Goal: Entertainment & Leisure: Consume media (video, audio)

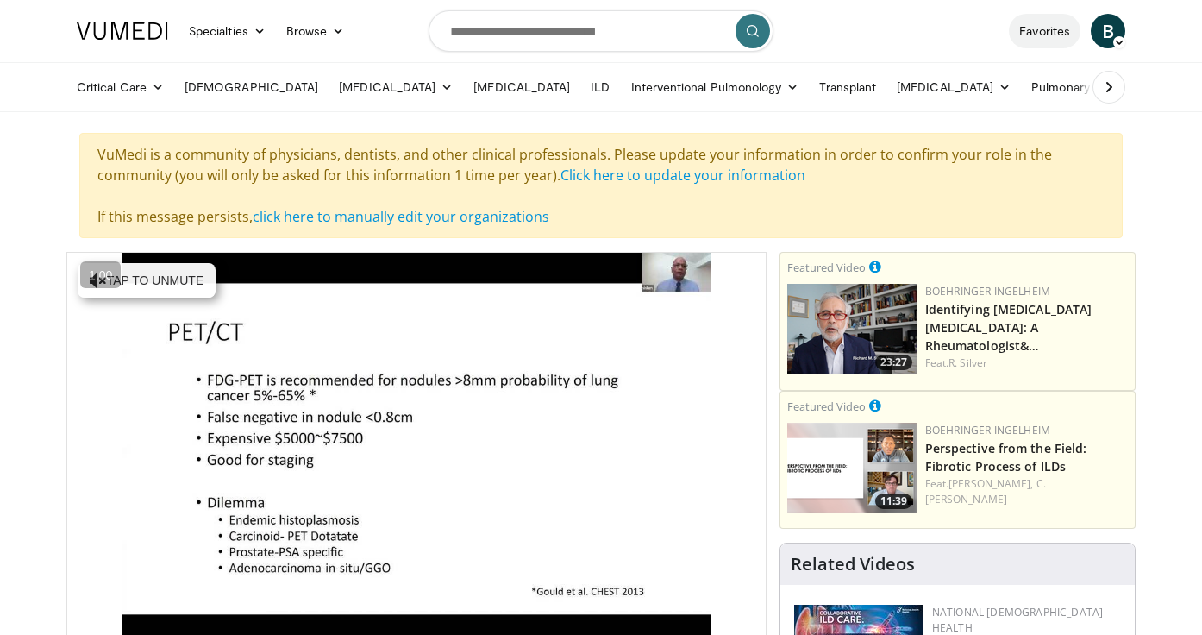
click at [1057, 37] on link "Favorites" at bounding box center [1045, 31] width 72 height 35
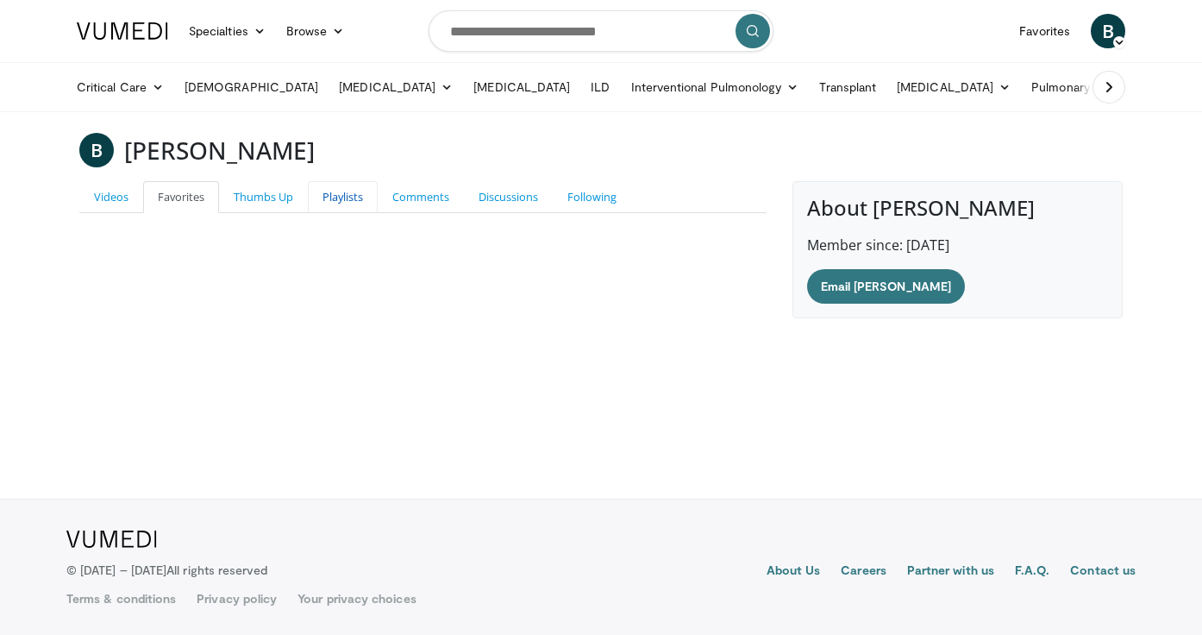
click at [347, 199] on link "Playlists" at bounding box center [343, 197] width 70 height 32
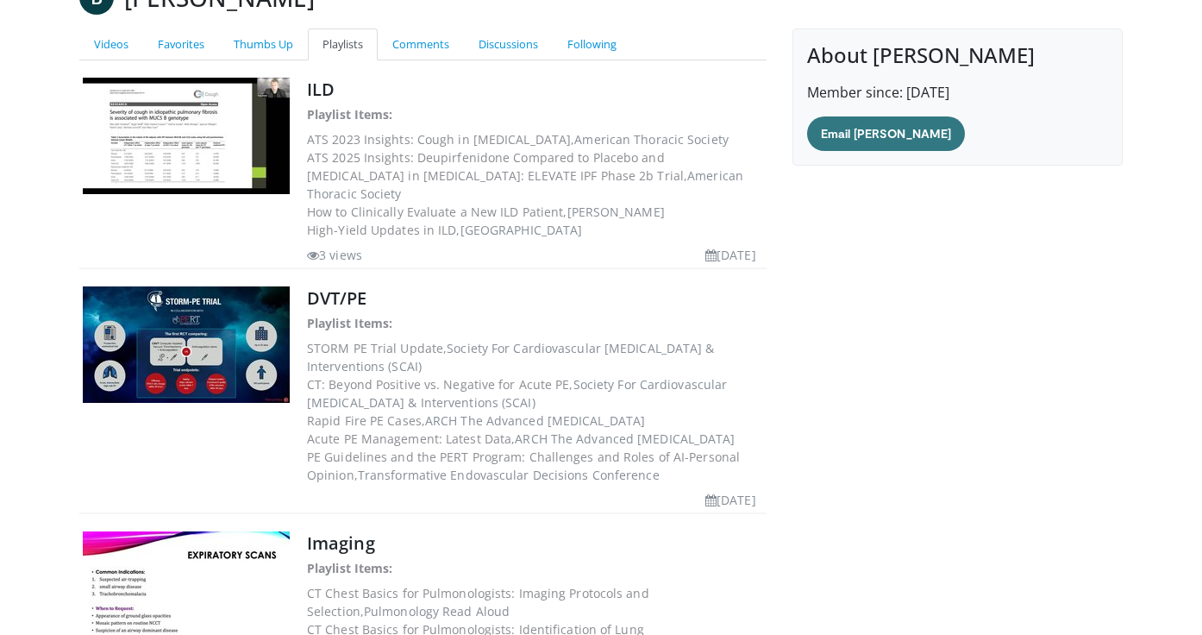
scroll to position [154, 0]
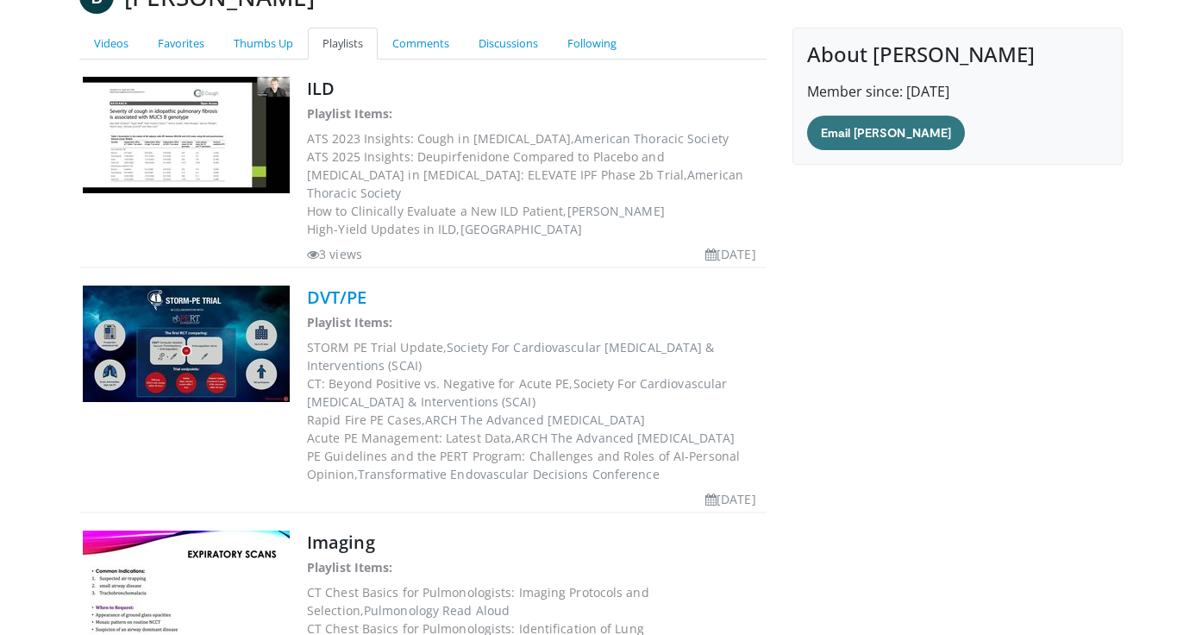
click at [329, 309] on link "DVT/PE" at bounding box center [337, 297] width 60 height 23
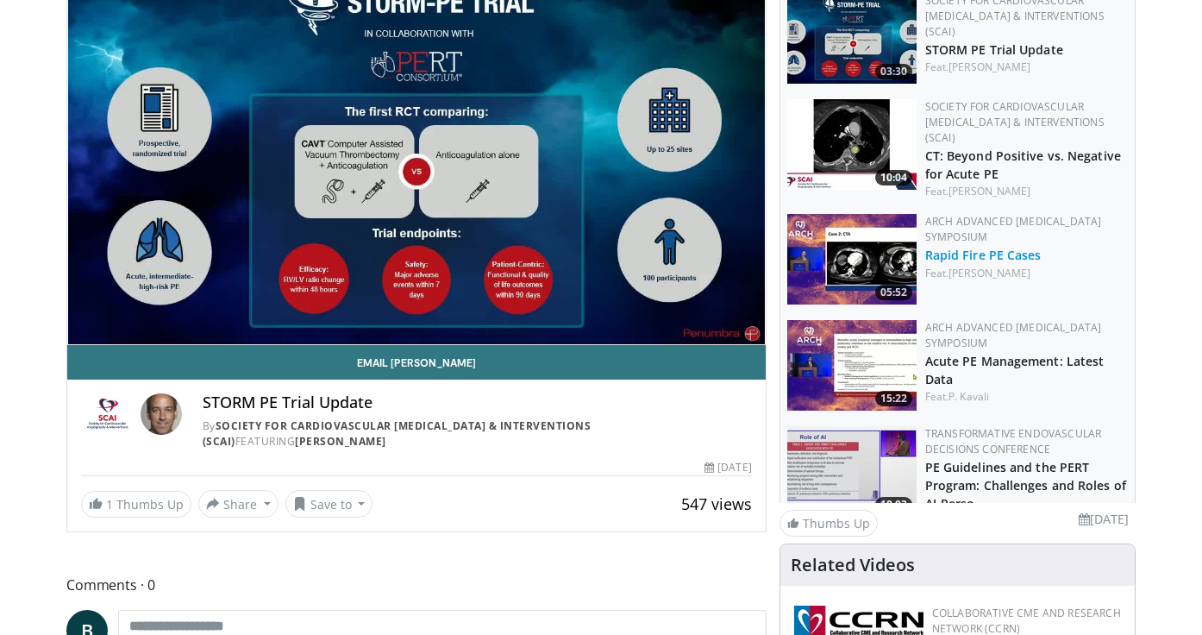
click at [936, 247] on link "Rapid Fire PE Cases" at bounding box center [984, 255] width 116 height 16
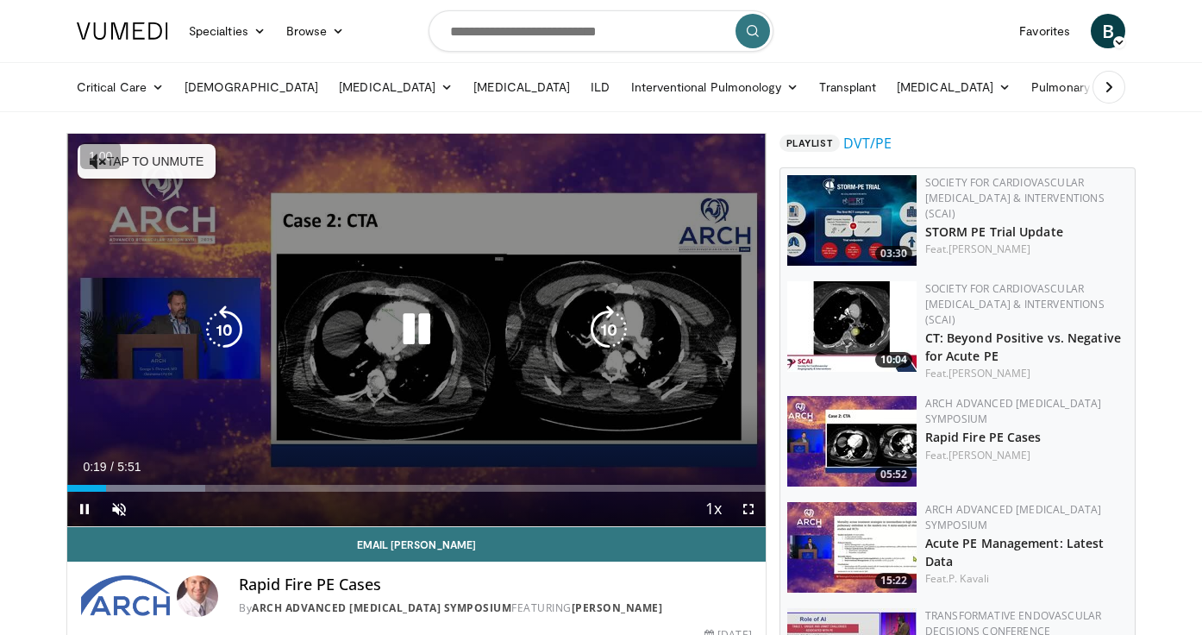
click at [230, 327] on icon "Video Player" at bounding box center [224, 329] width 48 height 48
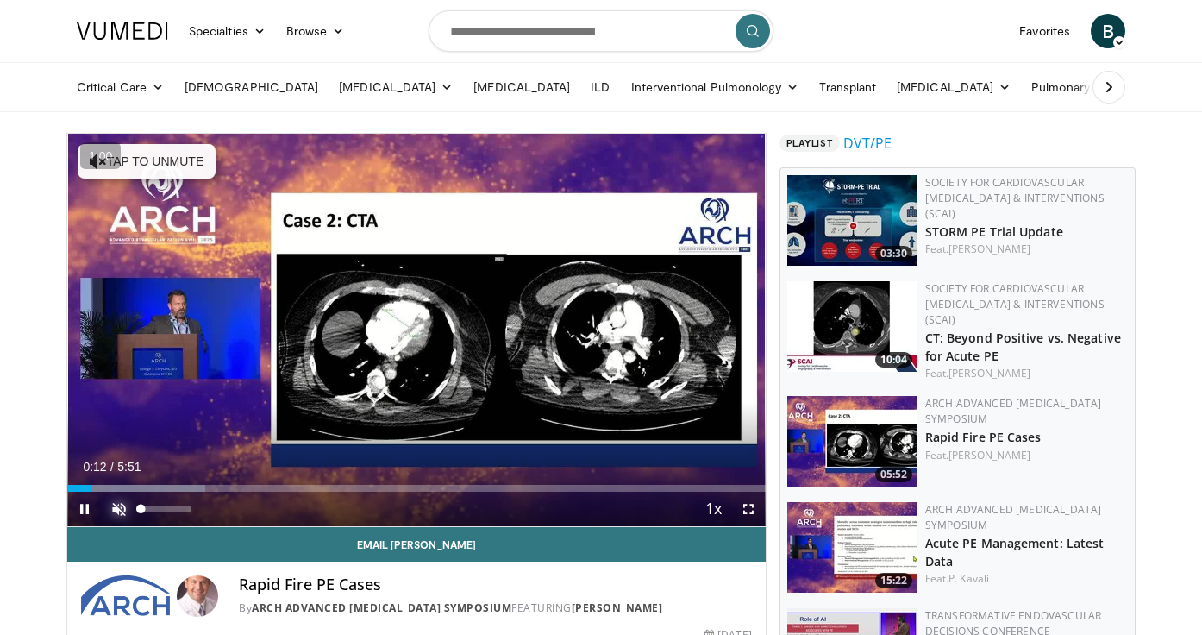
click at [118, 507] on span "Video Player" at bounding box center [119, 509] width 35 height 35
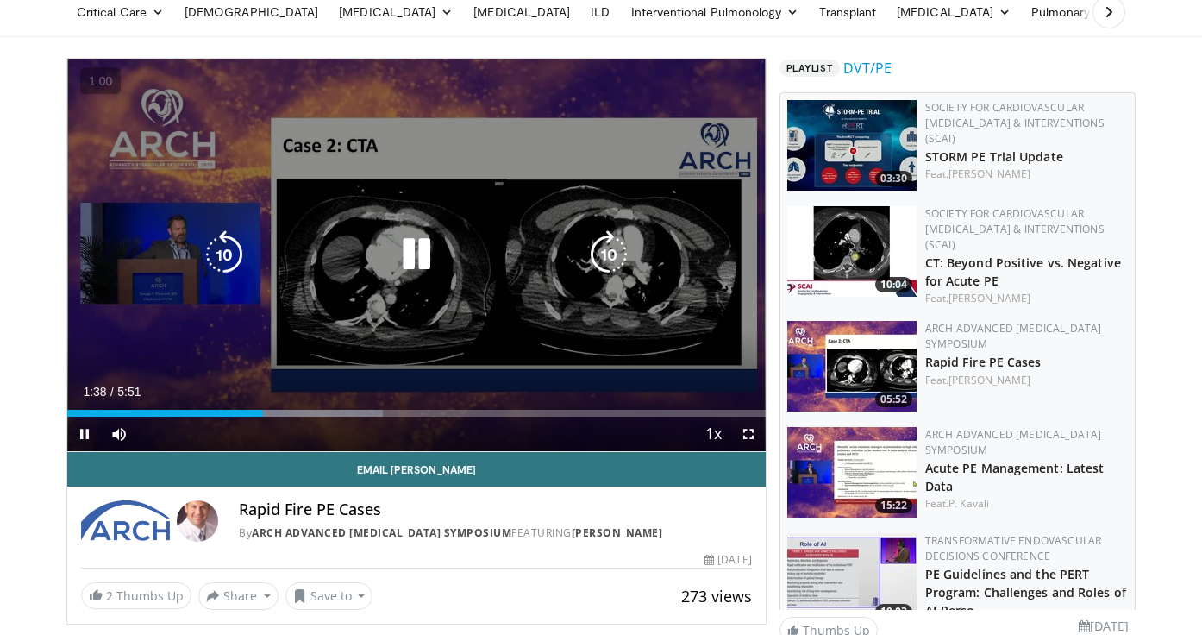
scroll to position [109, 0]
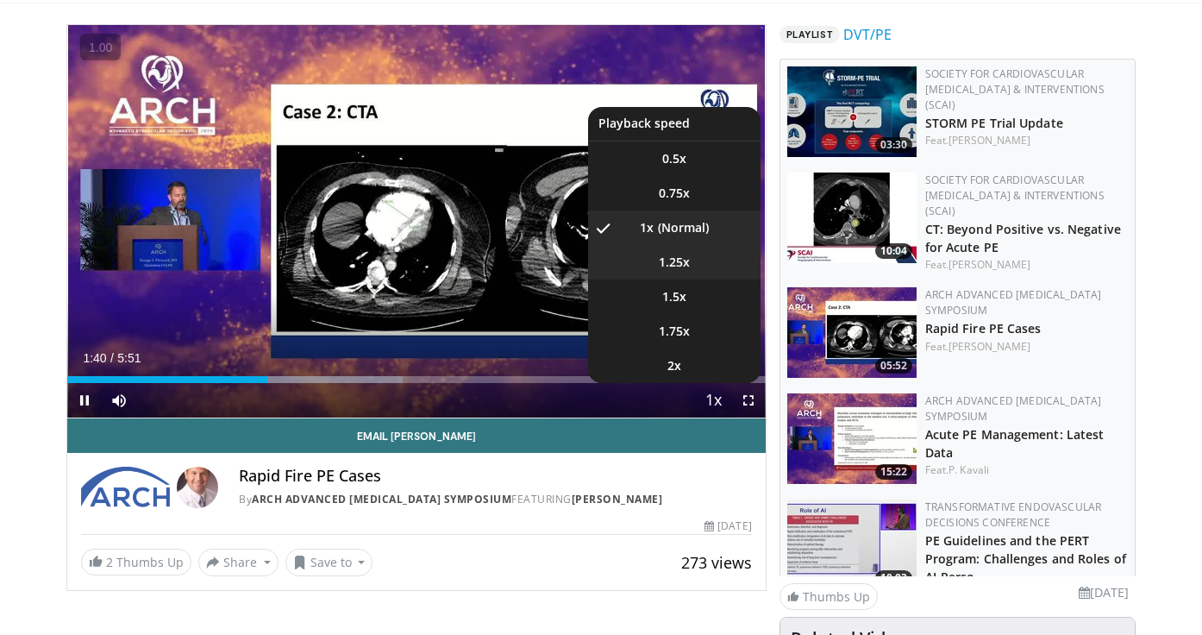
click at [672, 260] on span "1.25x" at bounding box center [674, 262] width 31 height 17
click at [678, 294] on span "1.5x" at bounding box center [674, 296] width 24 height 17
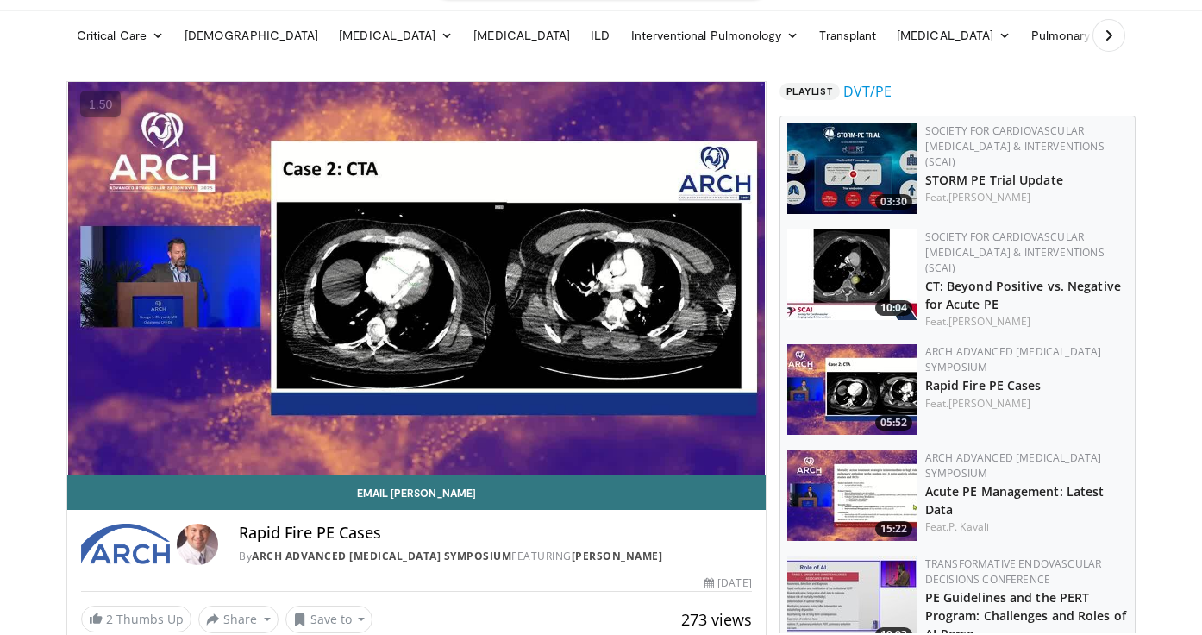
scroll to position [47, 0]
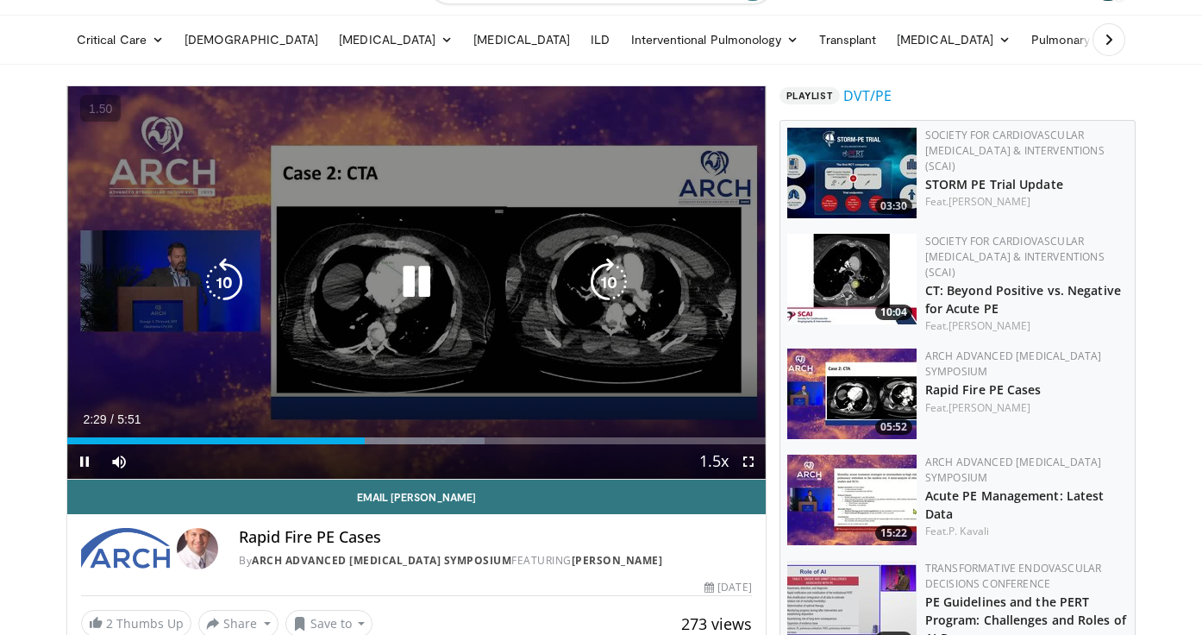
click at [412, 281] on icon "Video Player" at bounding box center [416, 282] width 48 height 48
click at [411, 283] on icon "Video Player" at bounding box center [416, 282] width 48 height 48
click at [416, 274] on icon "Video Player" at bounding box center [416, 282] width 48 height 48
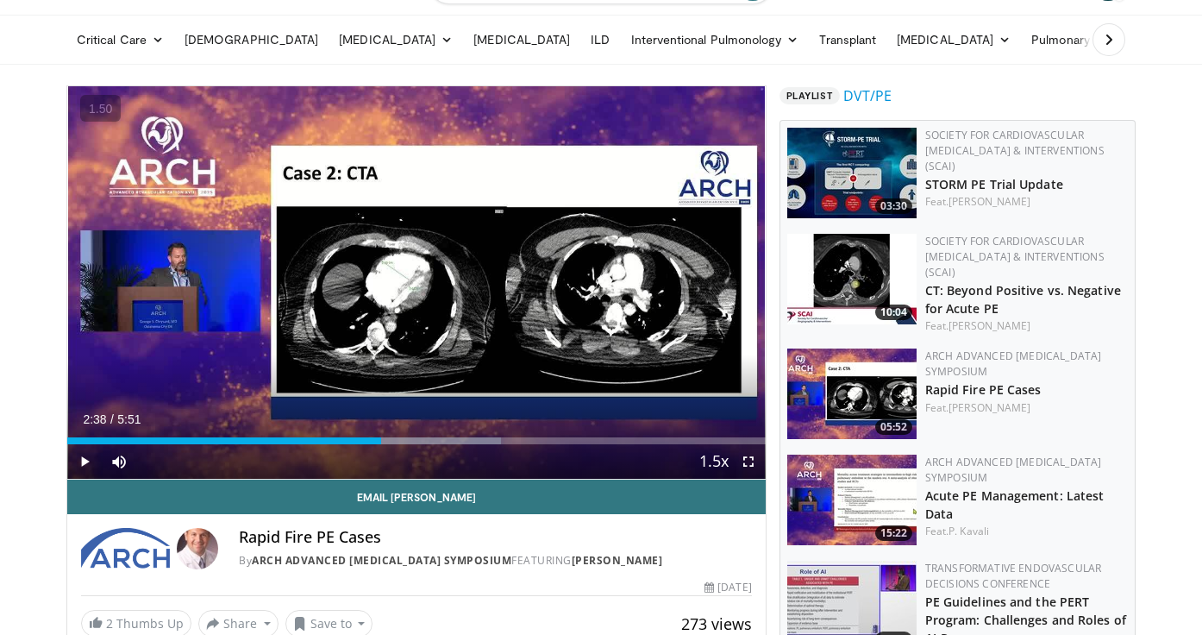
click at [453, 285] on div "Video Player" at bounding box center [416, 282] width 419 height 35
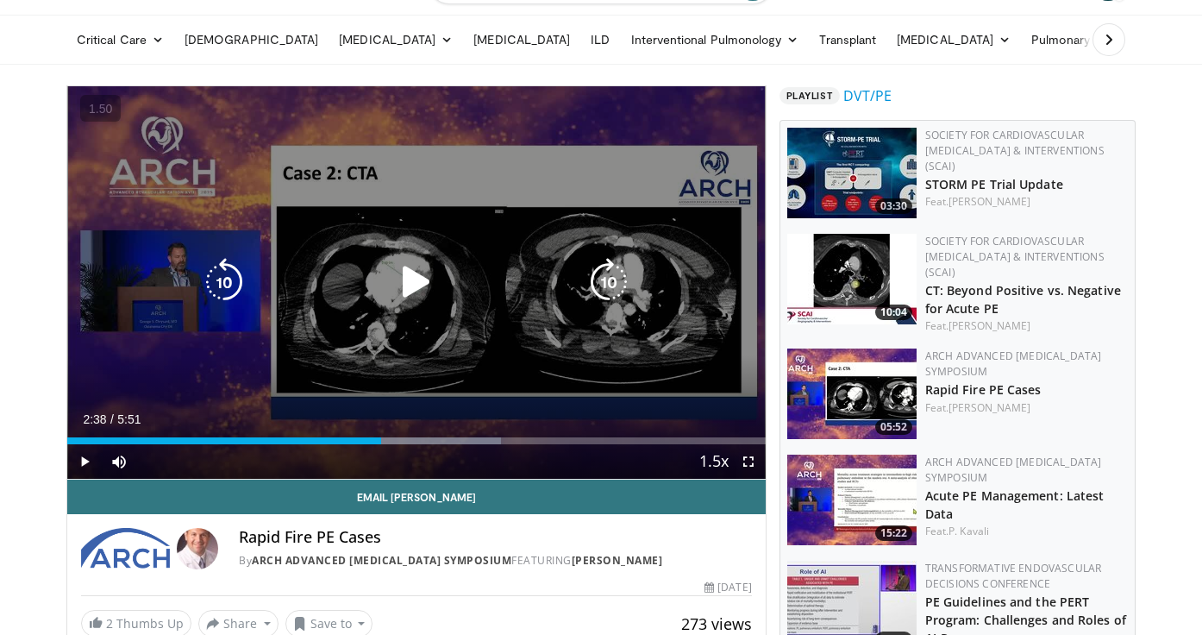
click at [414, 287] on icon "Video Player" at bounding box center [416, 282] width 48 height 48
click at [414, 295] on icon "Video Player" at bounding box center [416, 282] width 48 height 48
click at [415, 297] on icon "Video Player" at bounding box center [416, 282] width 48 height 48
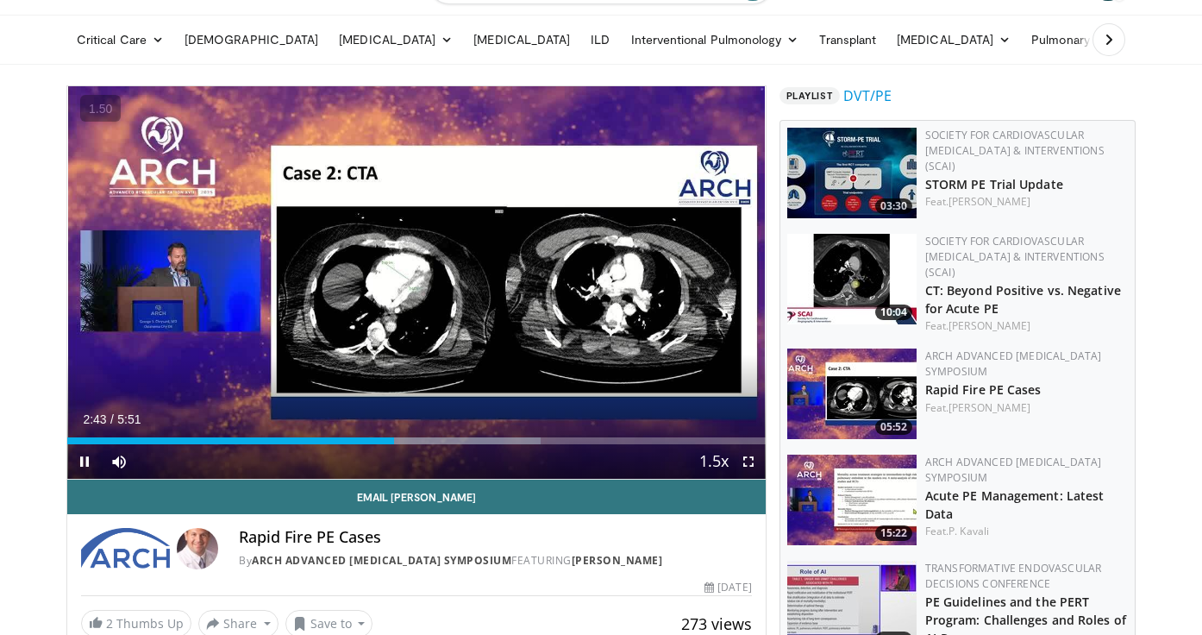
click at [410, 446] on div "Current Time 2:43 / Duration 5:51 Pause Skip Backward Skip Forward Mute Loaded …" at bounding box center [416, 461] width 699 height 35
click at [433, 440] on div "Progress Bar" at bounding box center [434, 440] width 2 height 7
click at [459, 439] on div "Progress Bar" at bounding box center [459, 440] width 2 height 7
click at [509, 442] on div "Progress Bar" at bounding box center [509, 440] width 2 height 7
click at [530, 442] on div "Progress Bar" at bounding box center [531, 440] width 2 height 7
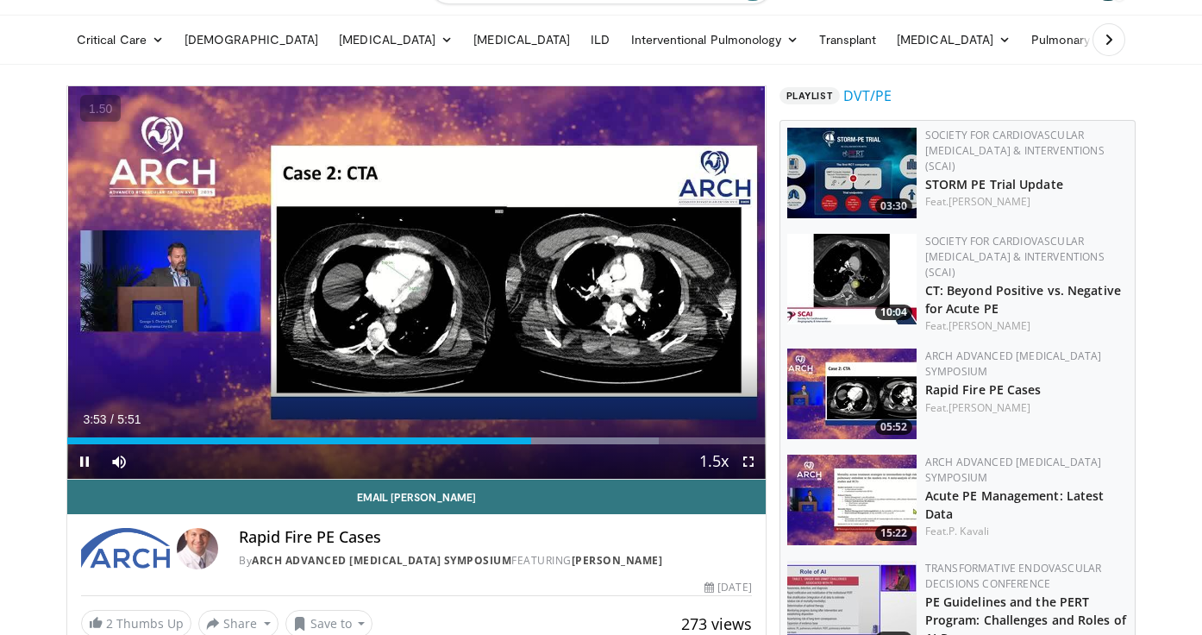
click at [555, 444] on div "Current Time 3:53 / Duration 5:51 Pause Skip Backward Skip Forward Mute Loaded …" at bounding box center [416, 461] width 699 height 35
click at [593, 445] on div "Current Time 4:05 / Duration 5:51 Pause Skip Backward Skip Forward Mute Loaded …" at bounding box center [416, 461] width 699 height 35
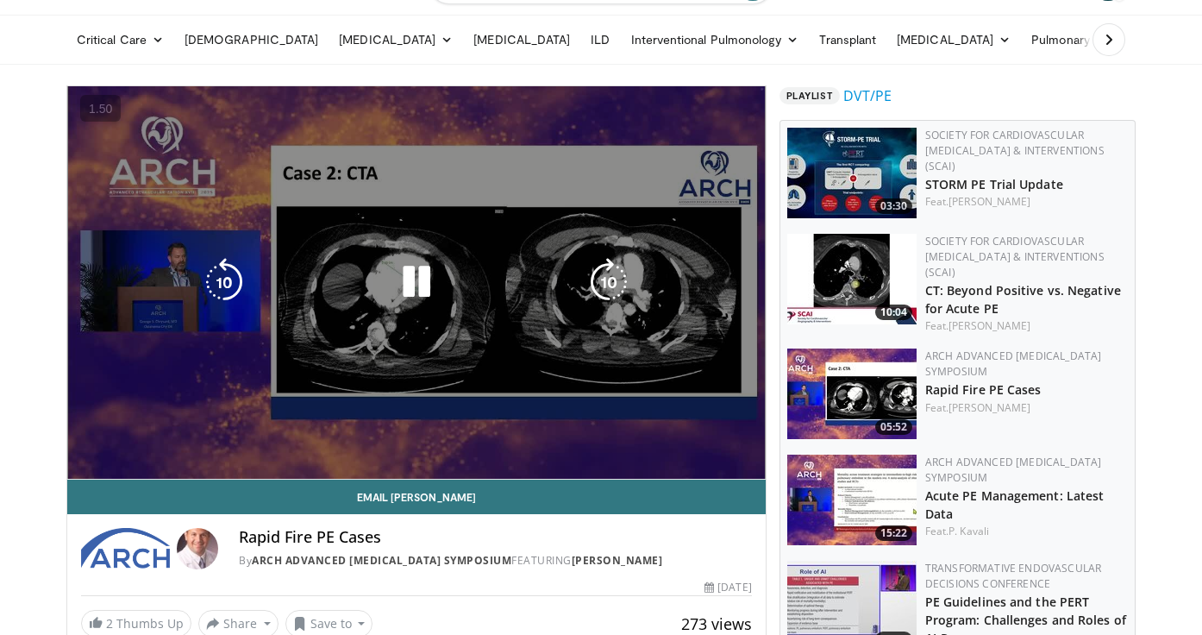
click at [608, 442] on video-js "**********" at bounding box center [416, 282] width 699 height 393
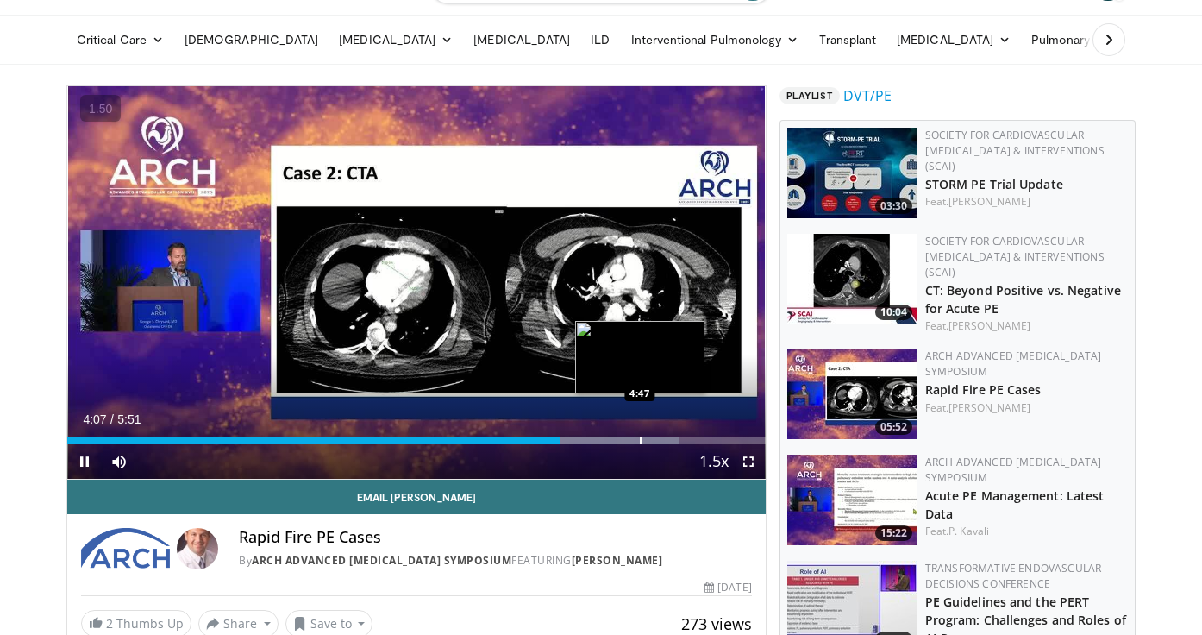
click at [640, 441] on div "Progress Bar" at bounding box center [641, 440] width 2 height 7
click at [669, 440] on div "Progress Bar" at bounding box center [670, 440] width 2 height 7
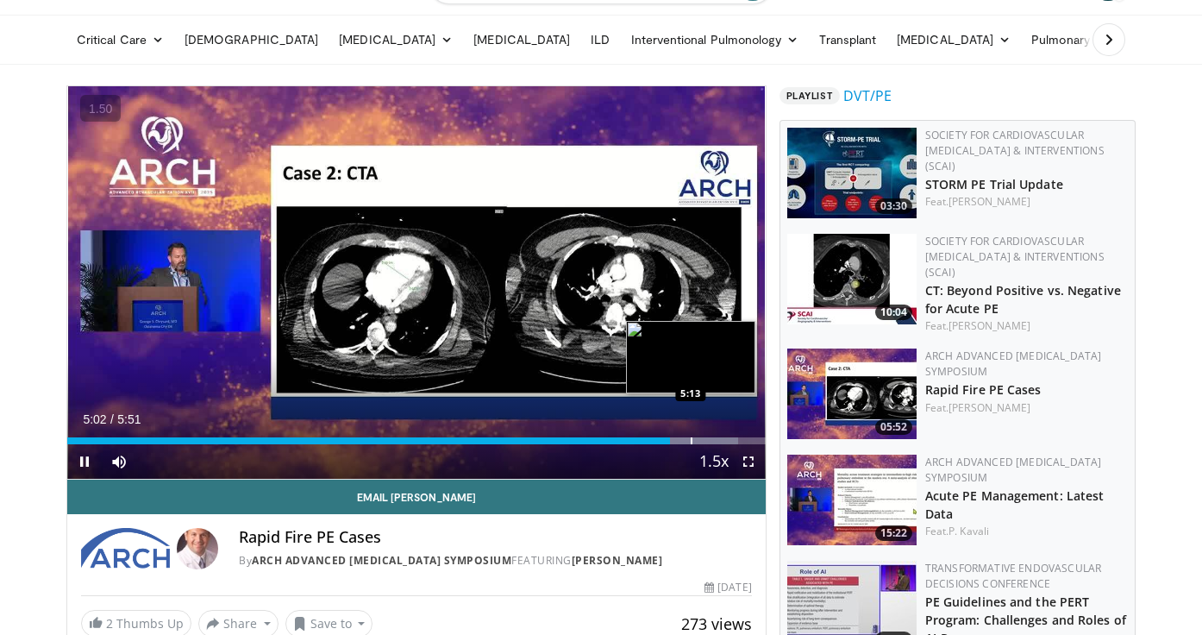
click at [693, 439] on div "Progress Bar" at bounding box center [692, 440] width 2 height 7
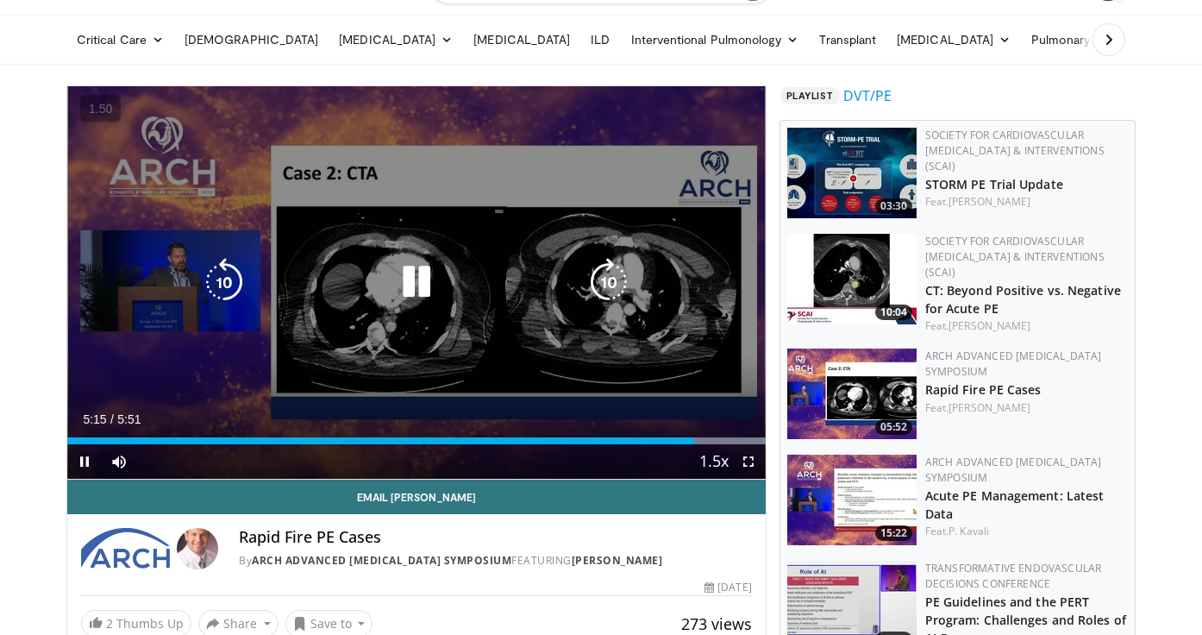
click at [487, 259] on div "20 seconds Tap to unmute" at bounding box center [416, 282] width 699 height 392
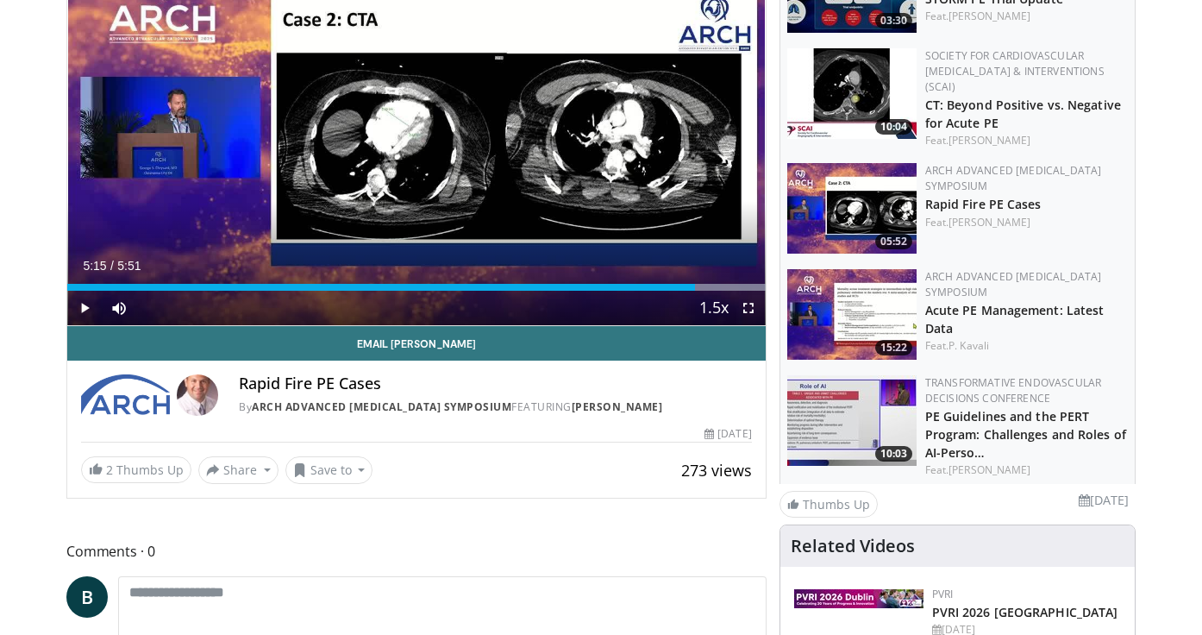
scroll to position [256, 0]
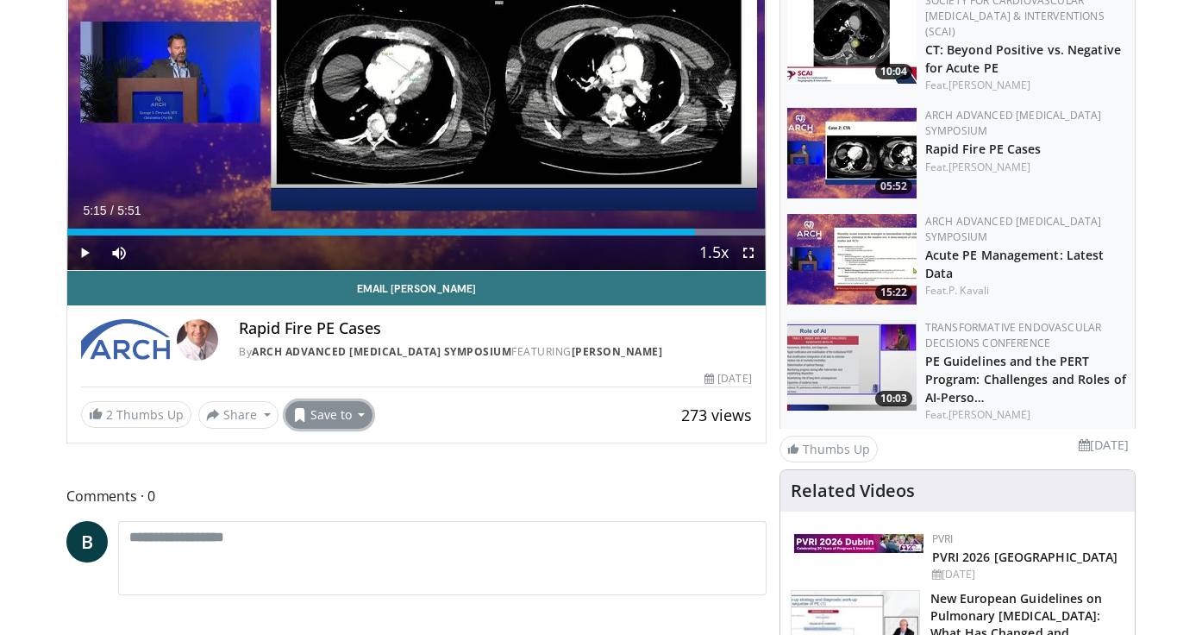
click at [336, 417] on button "Save to" at bounding box center [330, 415] width 88 height 28
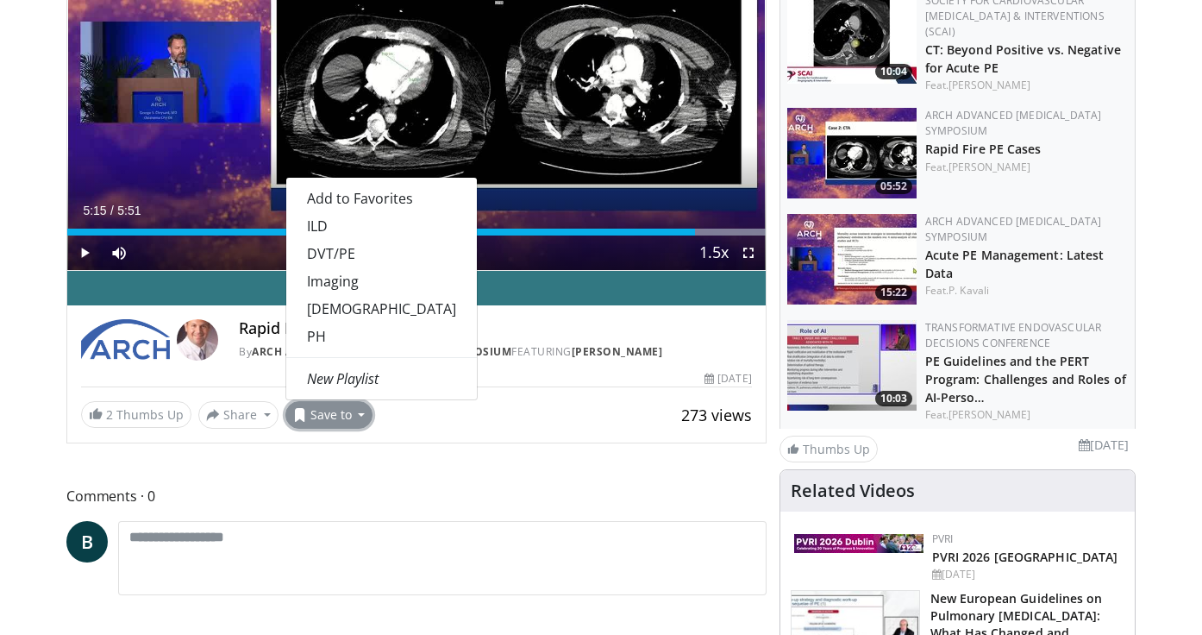
click at [526, 399] on div "Email George Rapid Fire PE Cases By ARCH Advanced Revascularization Symposium F…" at bounding box center [416, 350] width 699 height 158
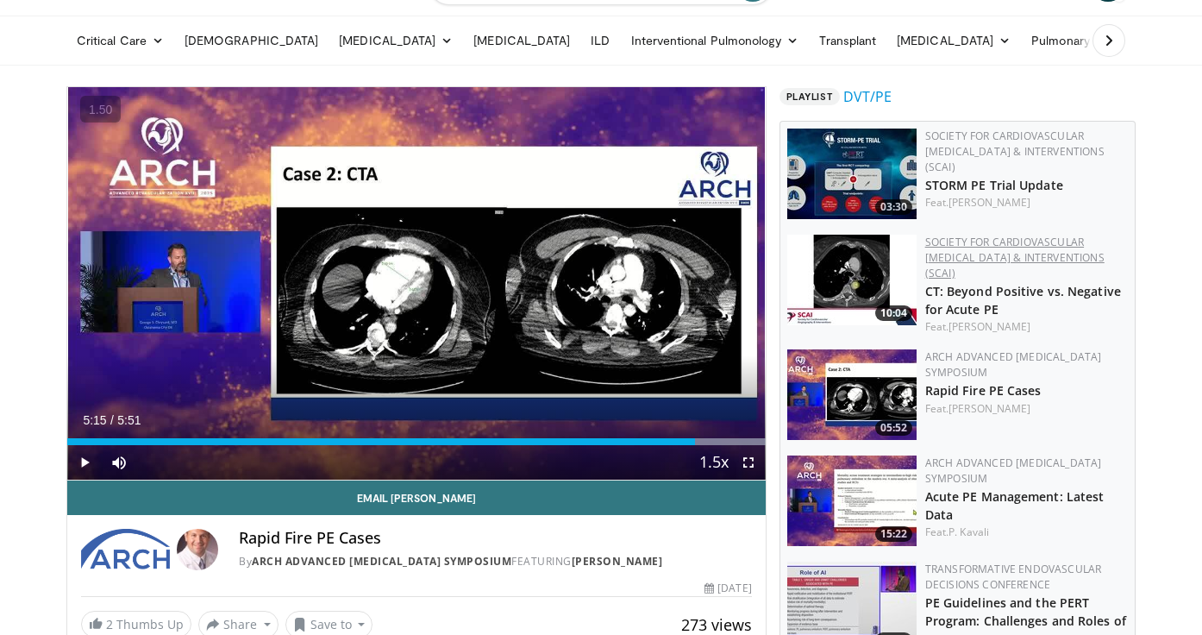
scroll to position [32, 0]
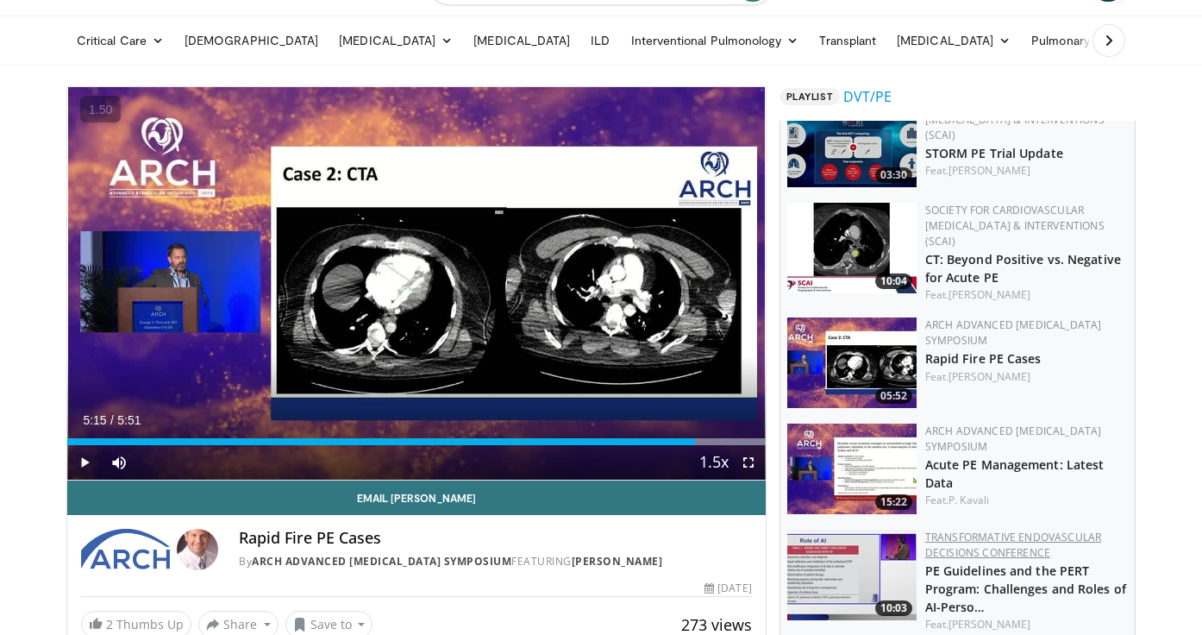
click at [958, 535] on link "Transformative Endovascular Decisions Conference" at bounding box center [1014, 545] width 177 height 30
click at [874, 551] on img at bounding box center [851, 575] width 129 height 91
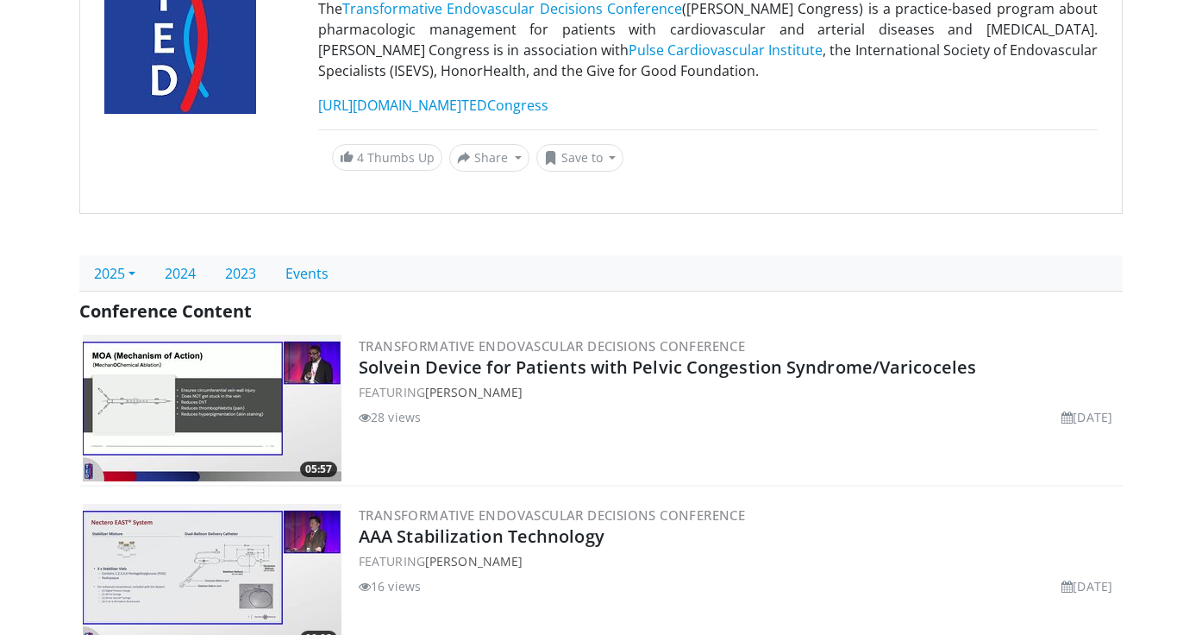
scroll to position [378, 0]
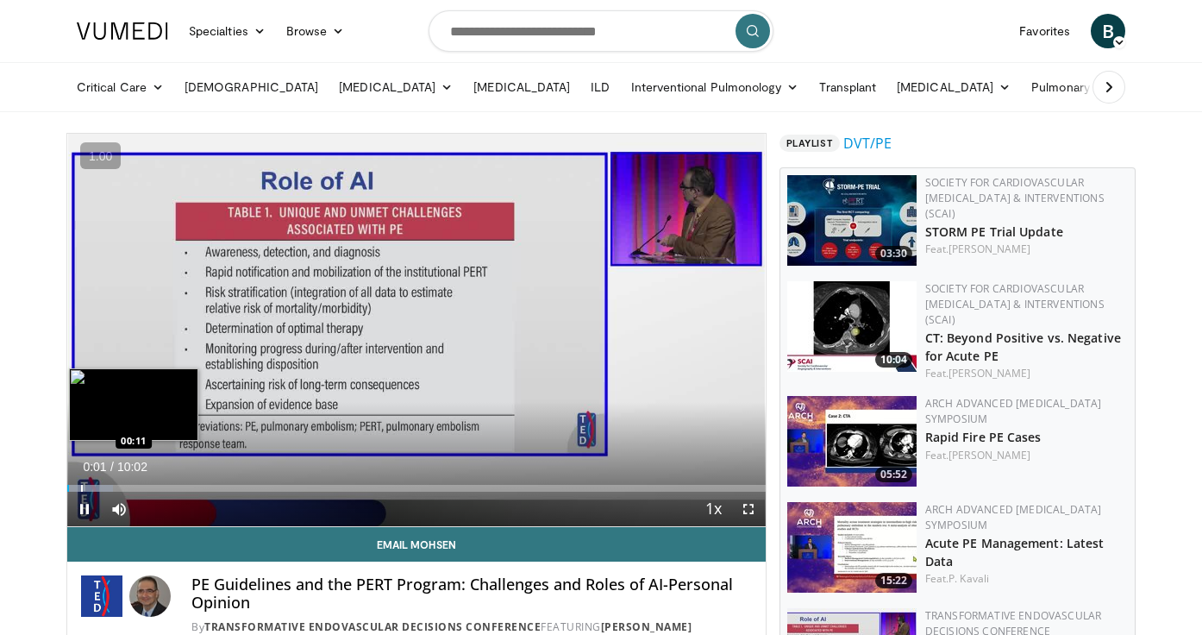
click at [81, 488] on div "Progress Bar" at bounding box center [82, 488] width 2 height 7
click at [102, 485] on div "Progress Bar" at bounding box center [103, 488] width 2 height 7
click at [116, 486] on div "Progress Bar" at bounding box center [117, 488] width 2 height 7
click at [141, 489] on div "Progress Bar" at bounding box center [142, 488] width 2 height 7
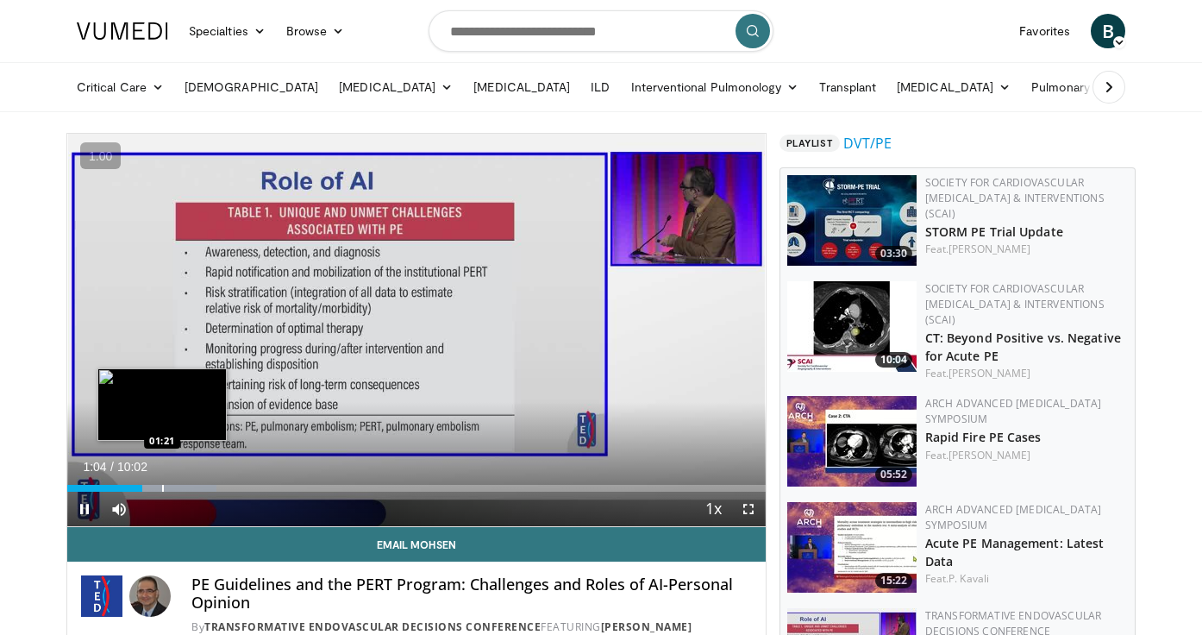
click at [162, 490] on div "Progress Bar" at bounding box center [163, 488] width 2 height 7
click at [144, 490] on div "Progress Bar" at bounding box center [145, 488] width 2 height 7
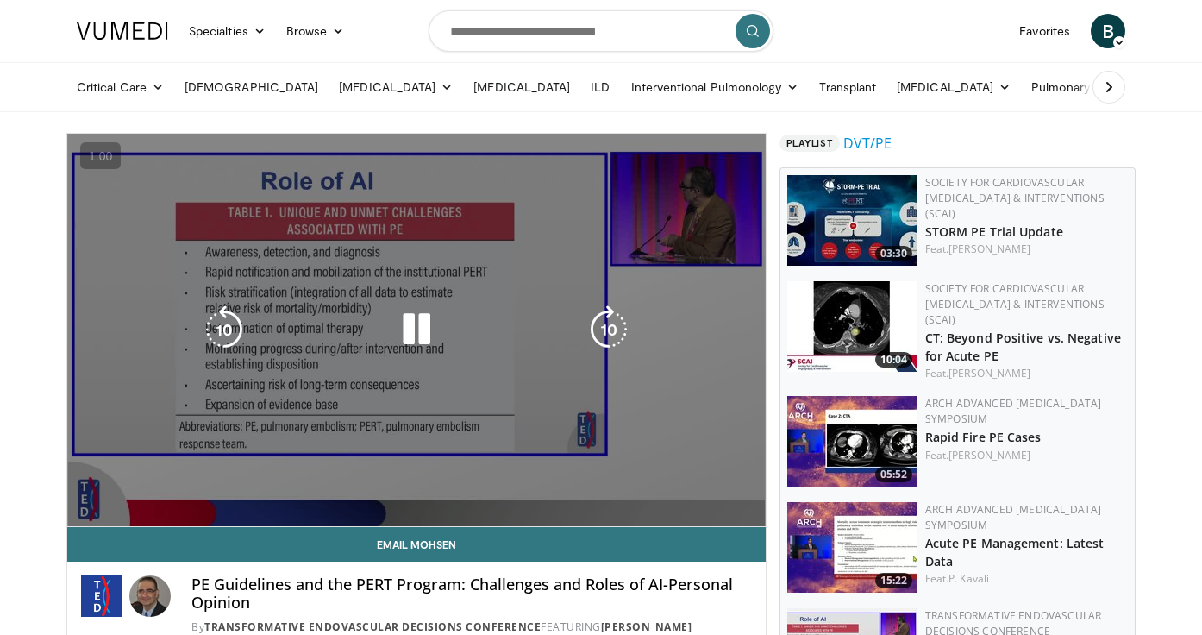
click at [325, 198] on div "10 seconds Tap to unmute" at bounding box center [416, 330] width 699 height 392
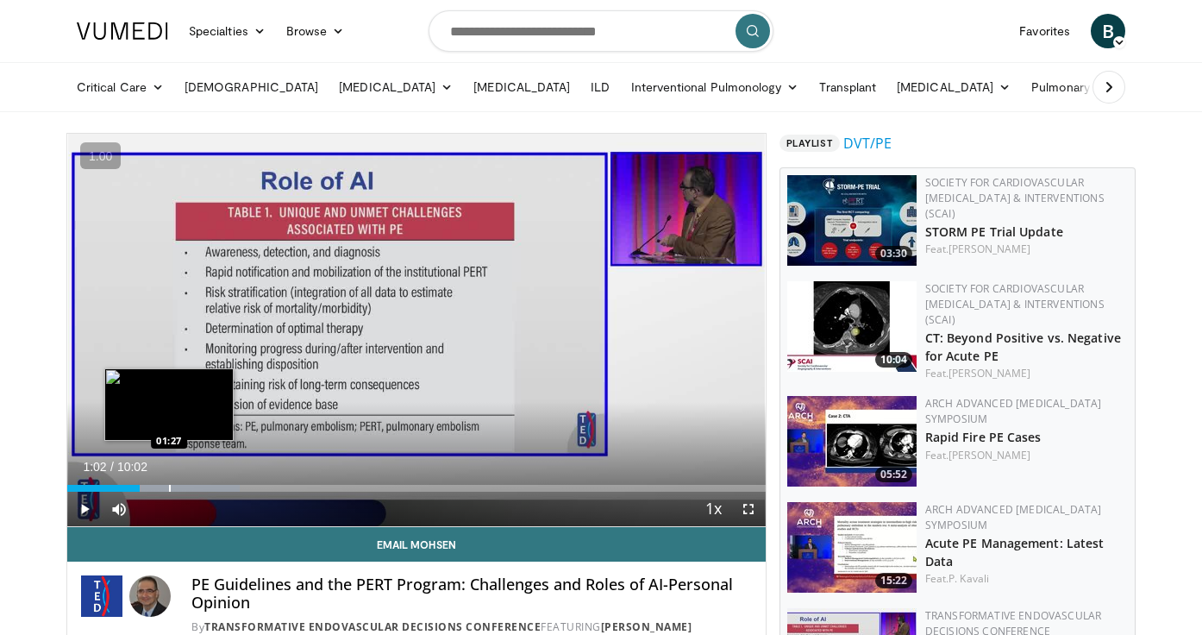
click at [171, 489] on div "Progress Bar" at bounding box center [170, 488] width 2 height 7
click at [173, 488] on div "Progress Bar" at bounding box center [173, 488] width 2 height 7
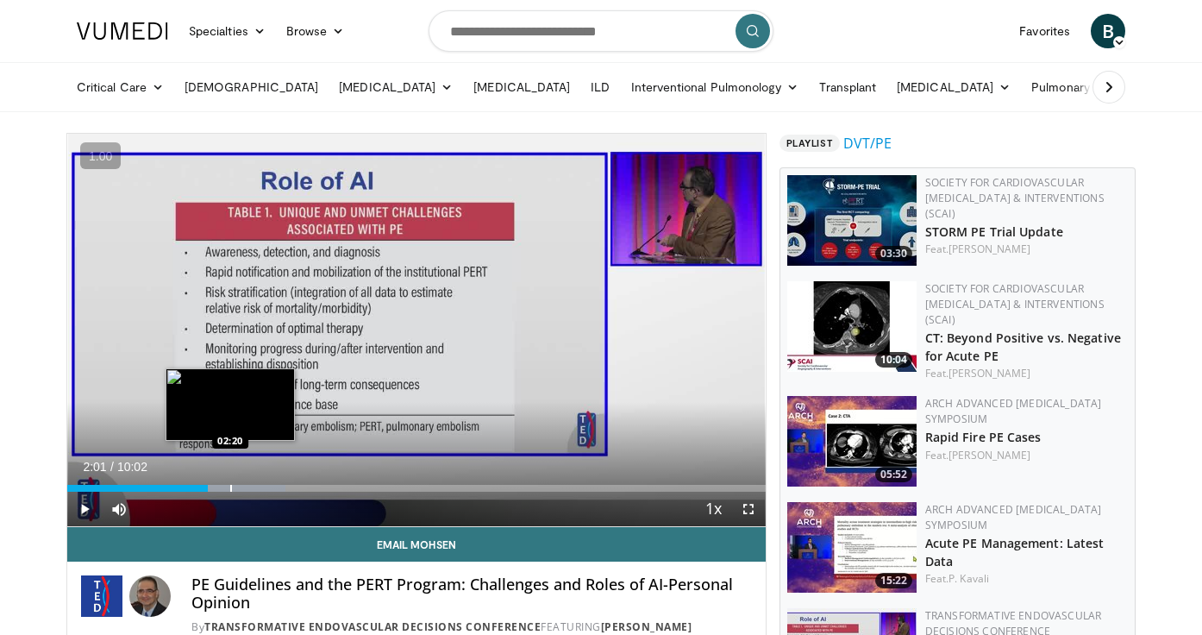
click at [230, 485] on div "Progress Bar" at bounding box center [231, 488] width 2 height 7
click at [239, 487] on div "Progress Bar" at bounding box center [240, 488] width 2 height 7
click at [250, 489] on div "Progress Bar" at bounding box center [251, 488] width 2 height 7
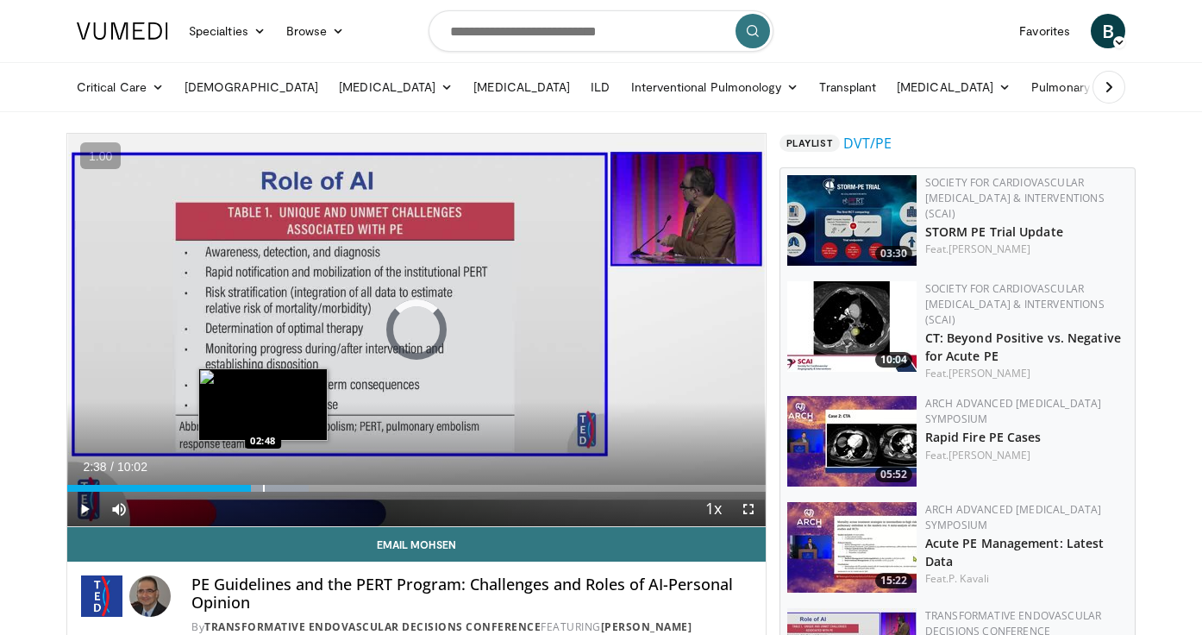
click at [263, 489] on div "Progress Bar" at bounding box center [264, 488] width 2 height 7
click at [280, 490] on div "Progress Bar" at bounding box center [280, 488] width 2 height 7
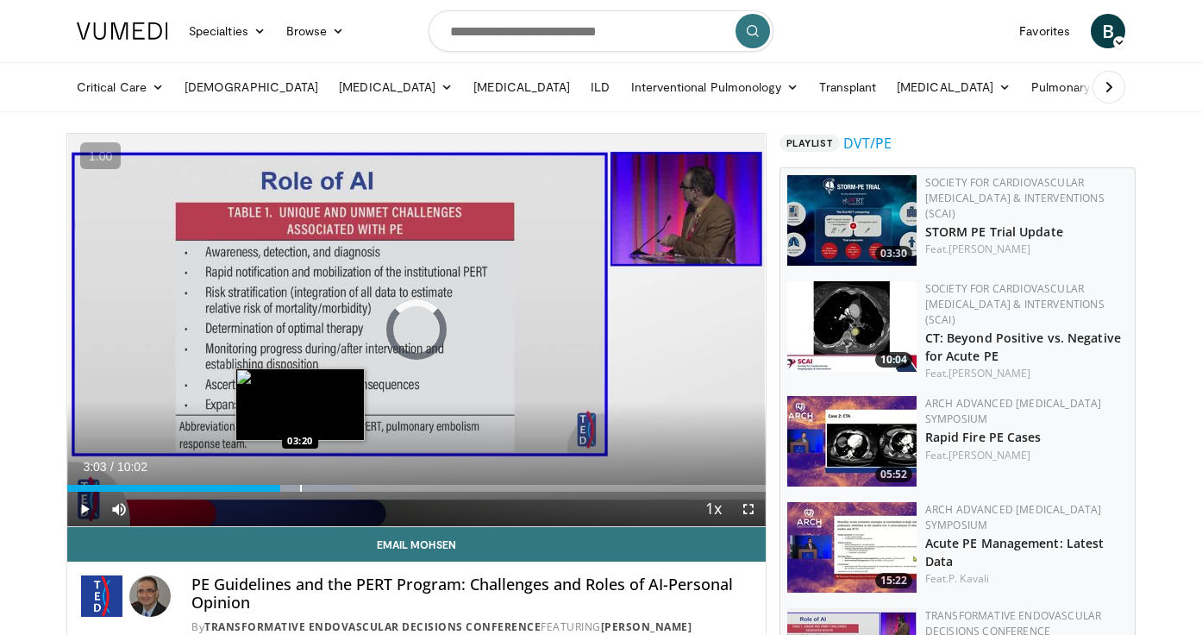
click at [300, 491] on div "Progress Bar" at bounding box center [301, 488] width 2 height 7
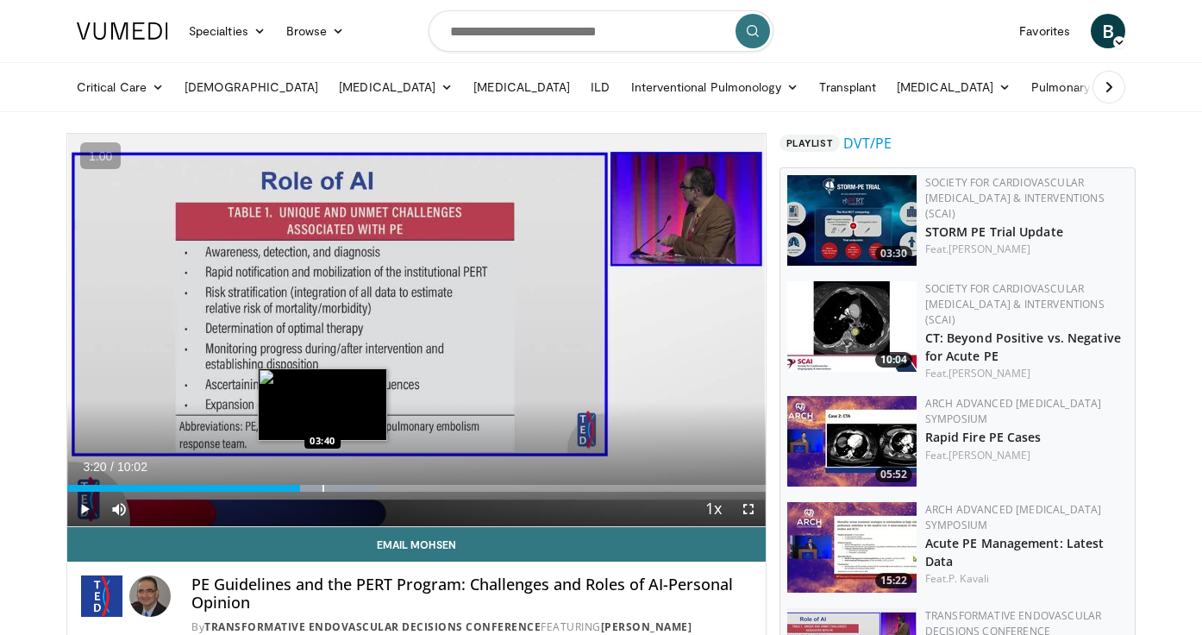
click at [323, 481] on div "Loaded : 44.45% 03:20 03:40" at bounding box center [416, 483] width 699 height 16
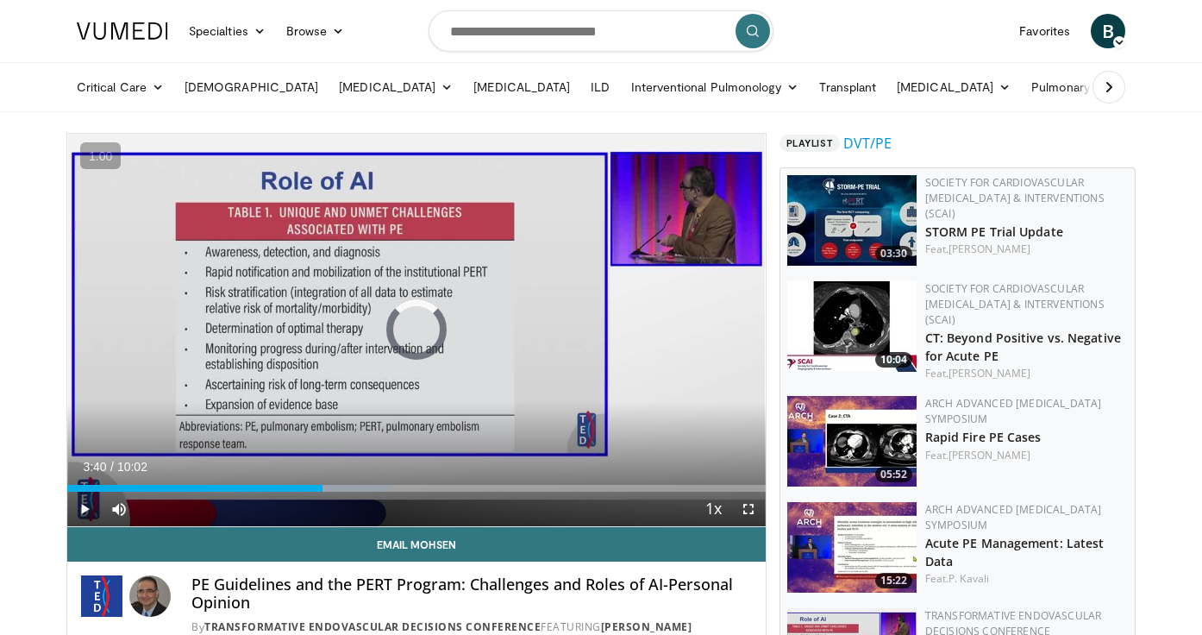
click at [346, 481] on div "Loaded : 46.52% 03:40 04:00" at bounding box center [416, 483] width 699 height 16
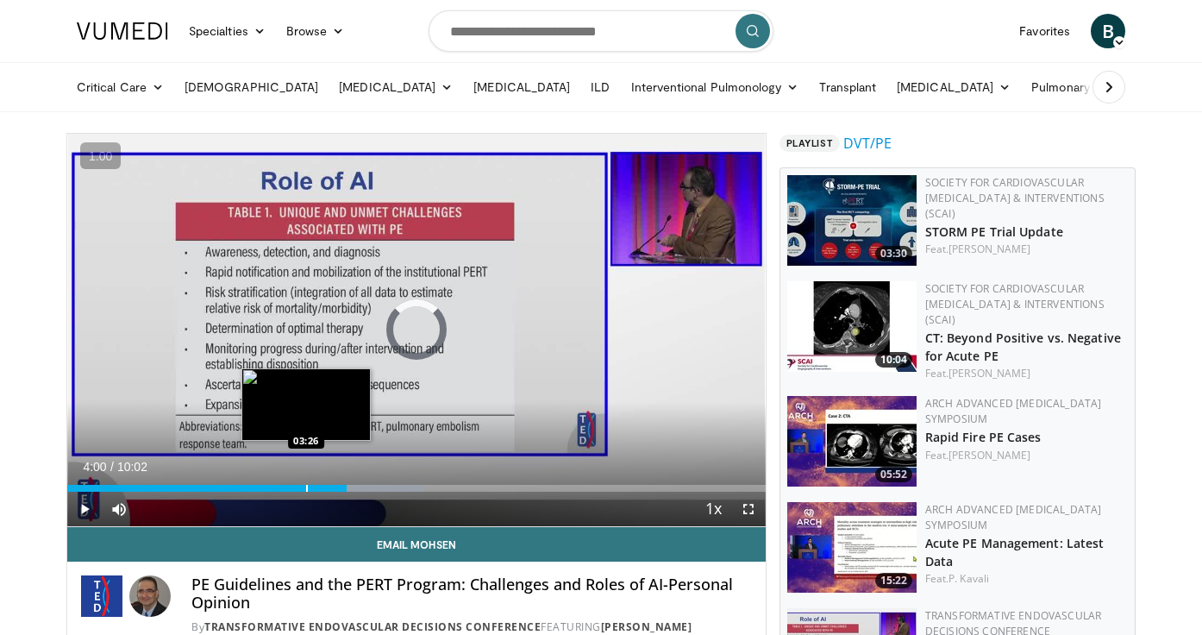
click at [306, 485] on div "Progress Bar" at bounding box center [307, 488] width 2 height 7
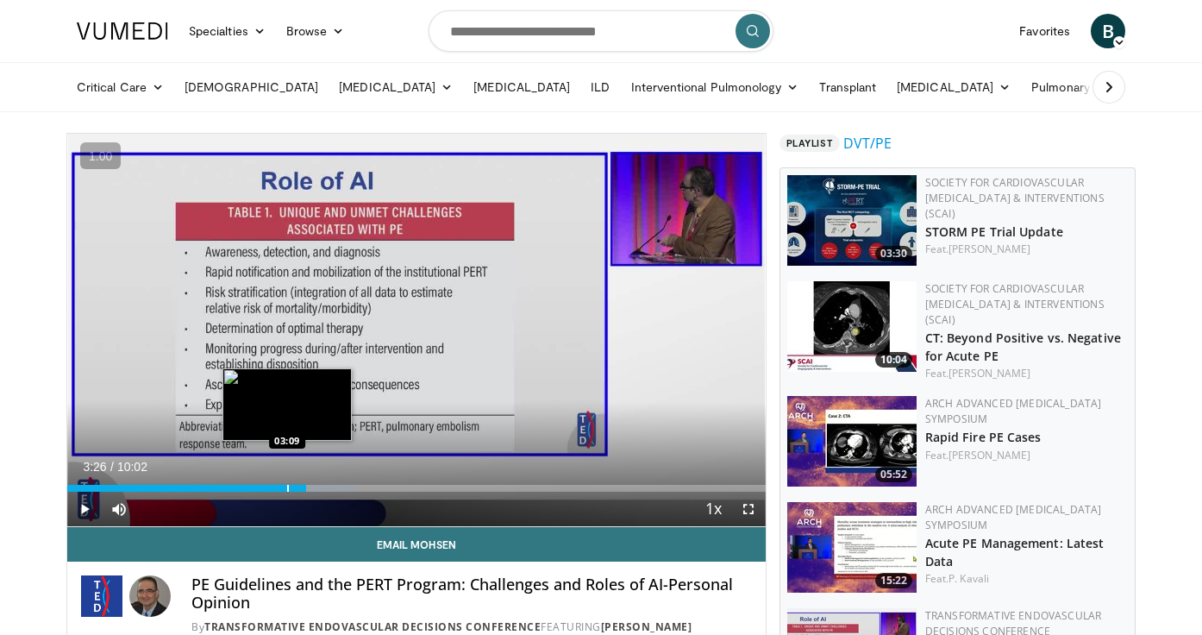
click at [287, 485] on div "Progress Bar" at bounding box center [288, 488] width 2 height 7
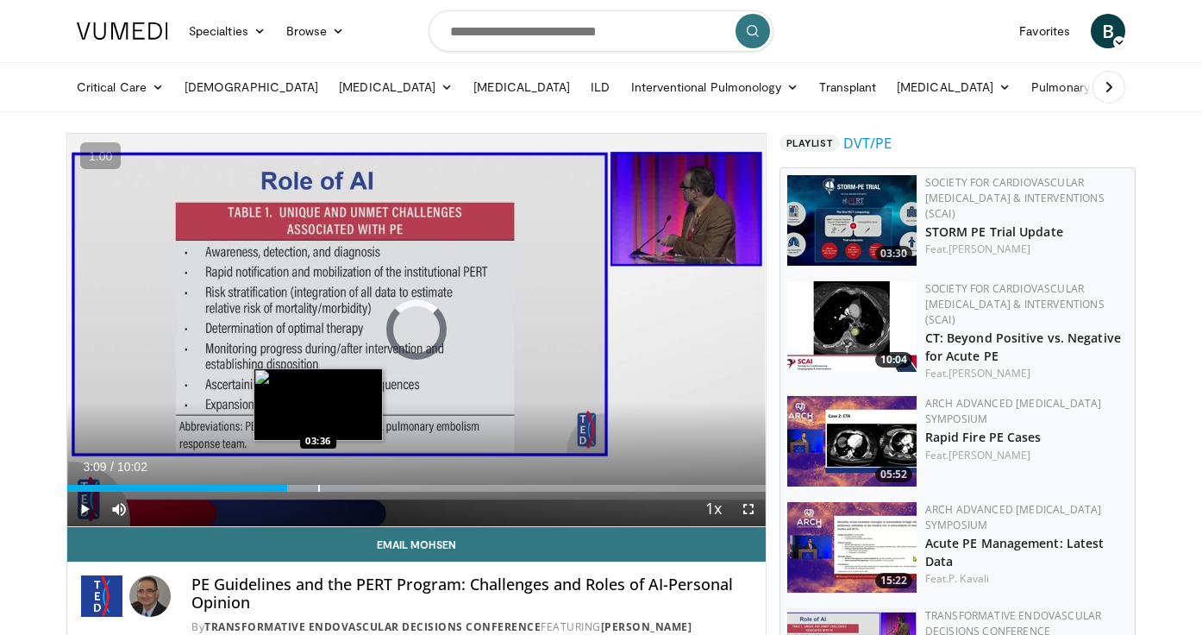
click at [318, 486] on div "Progress Bar" at bounding box center [319, 488] width 2 height 7
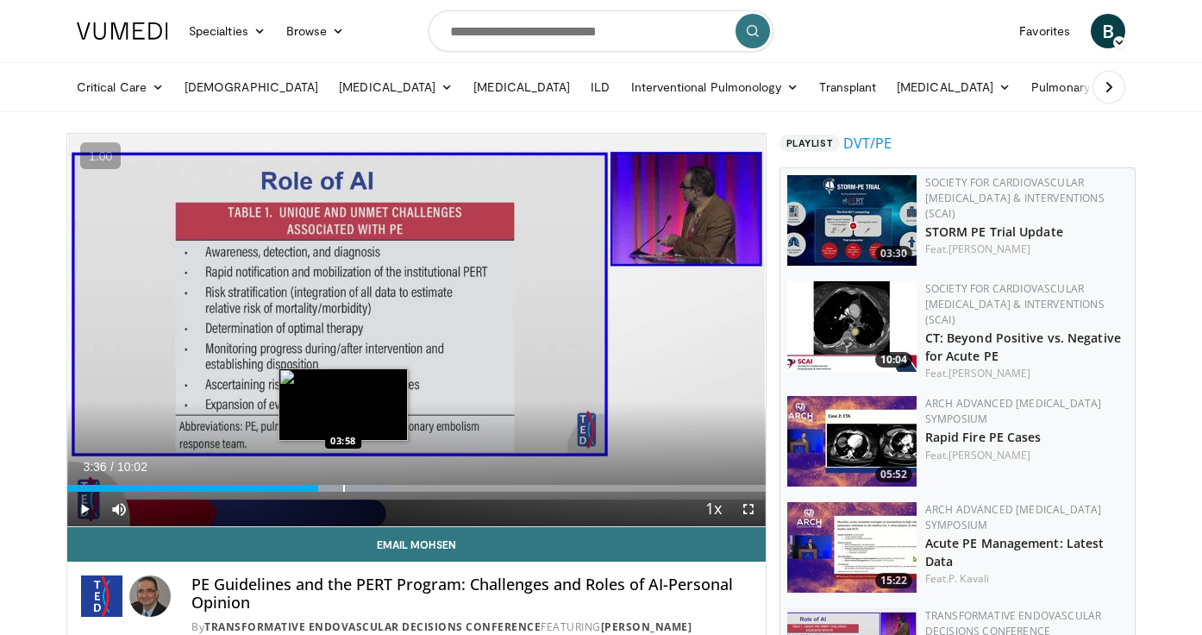
click at [343, 485] on div "Progress Bar" at bounding box center [344, 488] width 2 height 7
click at [345, 485] on div "Progress Bar" at bounding box center [344, 488] width 2 height 7
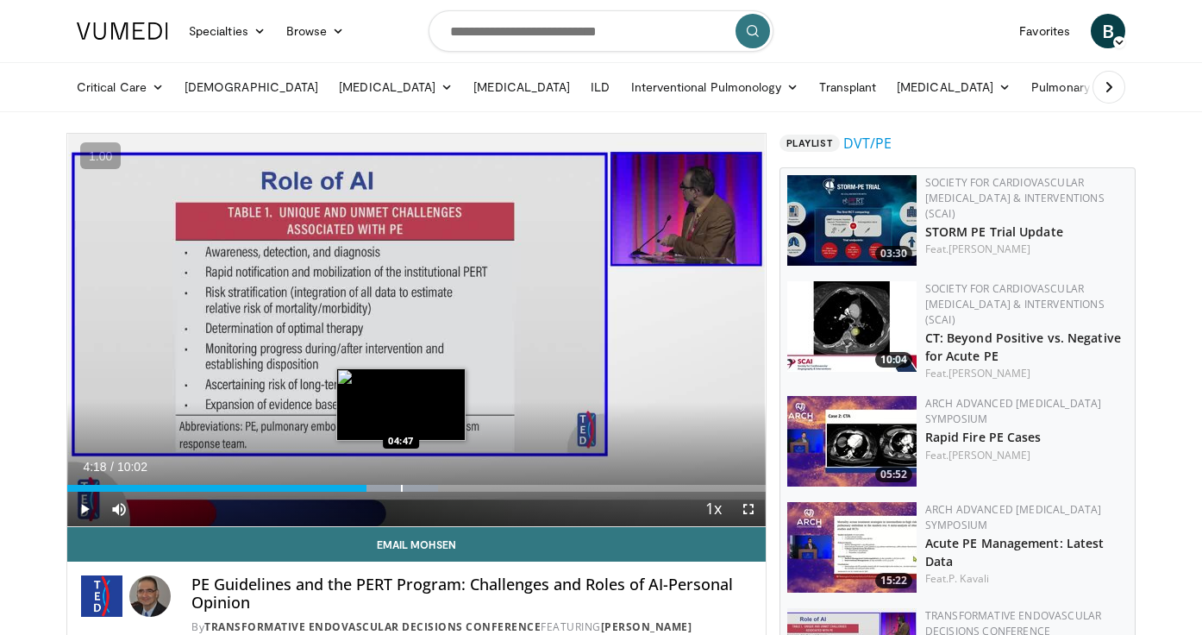
click at [401, 485] on div "Progress Bar" at bounding box center [402, 488] width 2 height 7
click at [421, 485] on div "Progress Bar" at bounding box center [422, 488] width 2 height 7
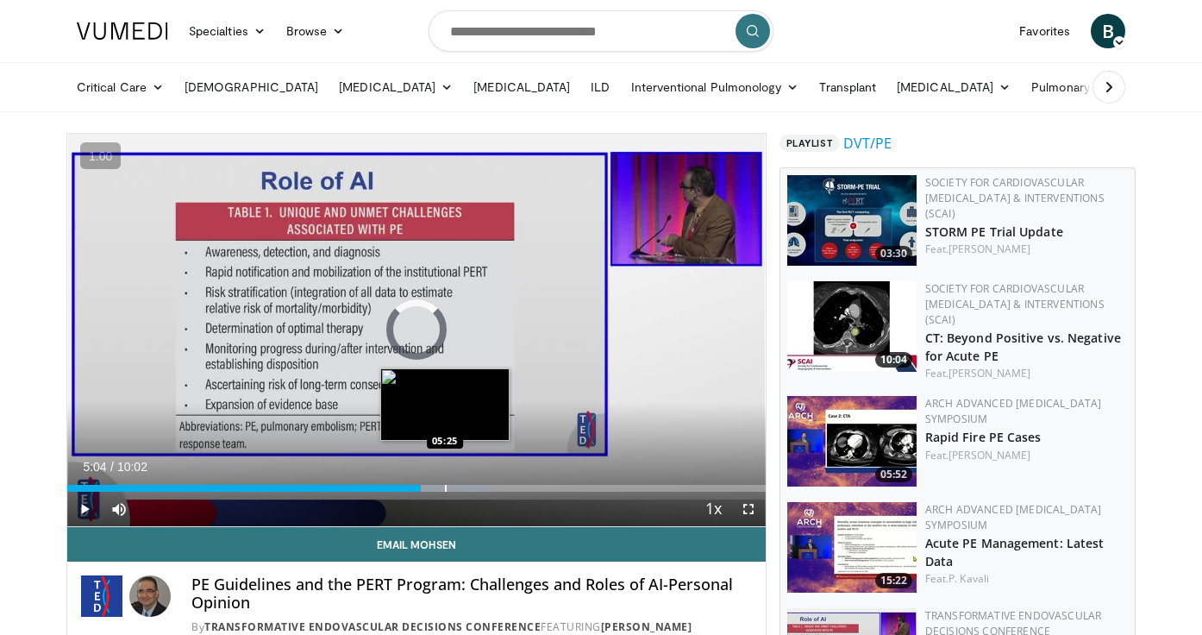
click at [445, 483] on div "Loaded : 60.91% 05:25 05:25" at bounding box center [416, 483] width 699 height 16
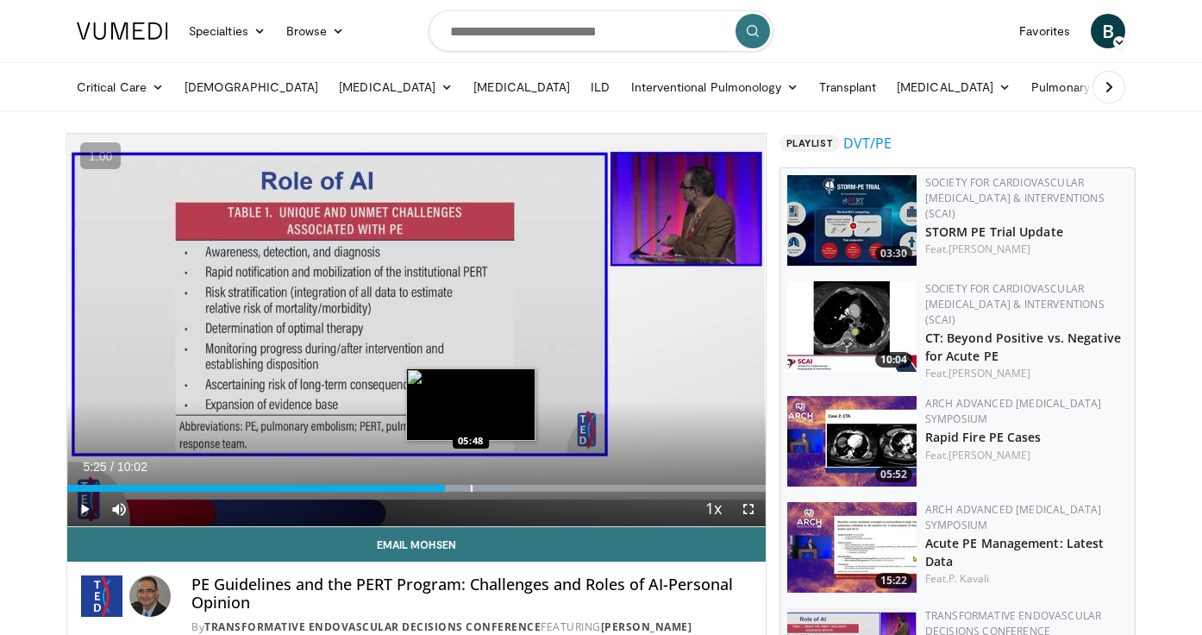
click at [471, 489] on div "Progress Bar" at bounding box center [472, 488] width 2 height 7
click at [455, 487] on div "Progress Bar" at bounding box center [456, 488] width 2 height 7
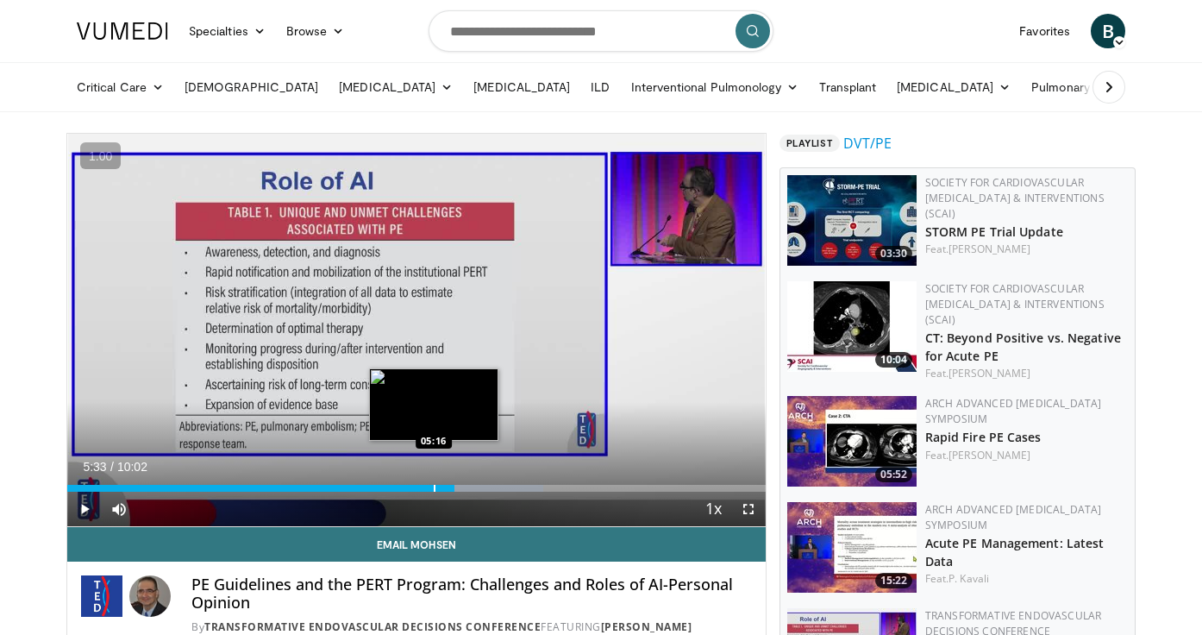
click at [433, 487] on div "Loaded : 68.12% 05:33 05:16" at bounding box center [416, 488] width 699 height 7
click at [440, 488] on div "Progress Bar" at bounding box center [441, 488] width 2 height 7
click at [417, 488] on div "Progress Bar" at bounding box center [418, 488] width 2 height 7
click at [420, 490] on div "Progress Bar" at bounding box center [421, 488] width 2 height 7
click at [426, 491] on div "Progress Bar" at bounding box center [425, 488] width 2 height 7
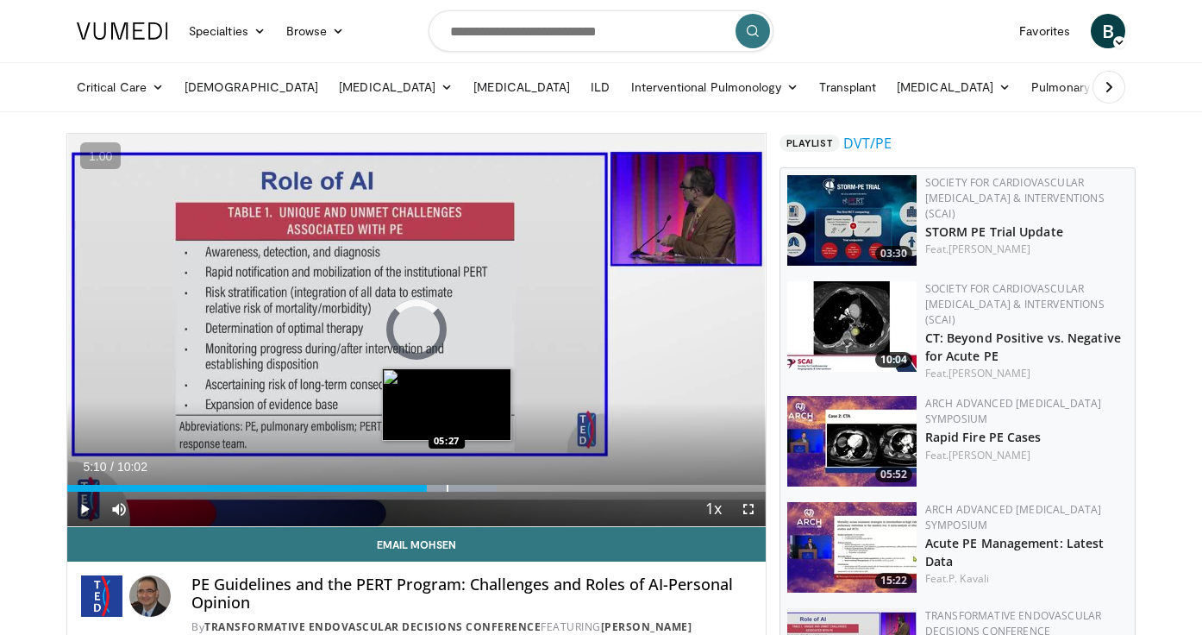
click at [447, 491] on div "Progress Bar" at bounding box center [448, 488] width 2 height 7
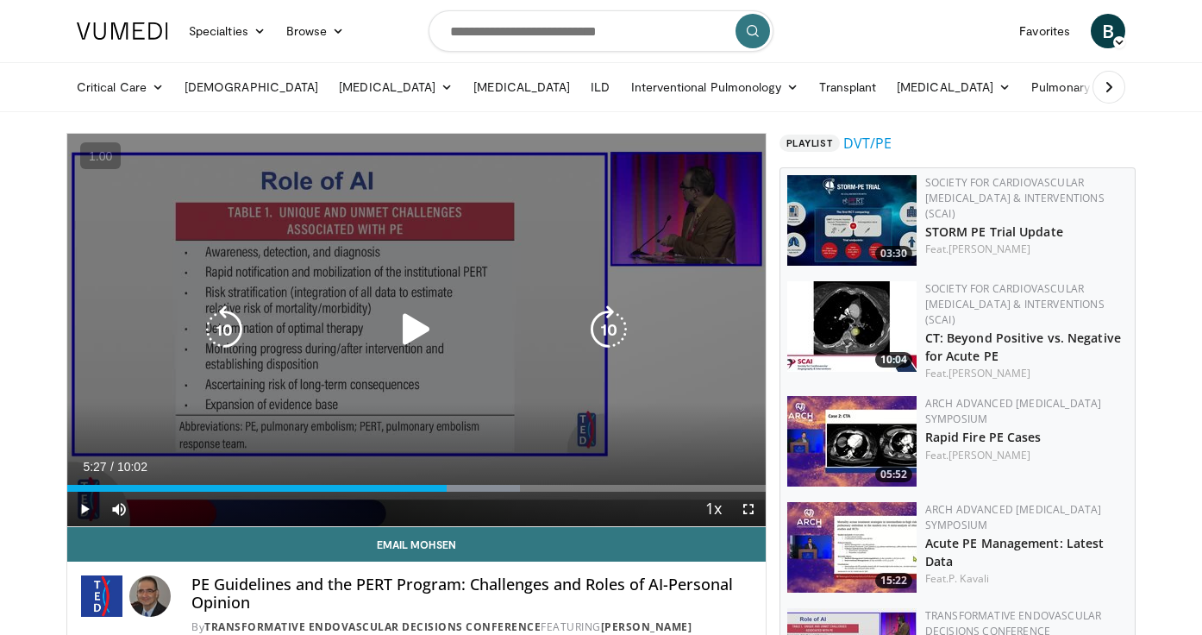
click at [416, 331] on icon "Video Player" at bounding box center [416, 329] width 48 height 48
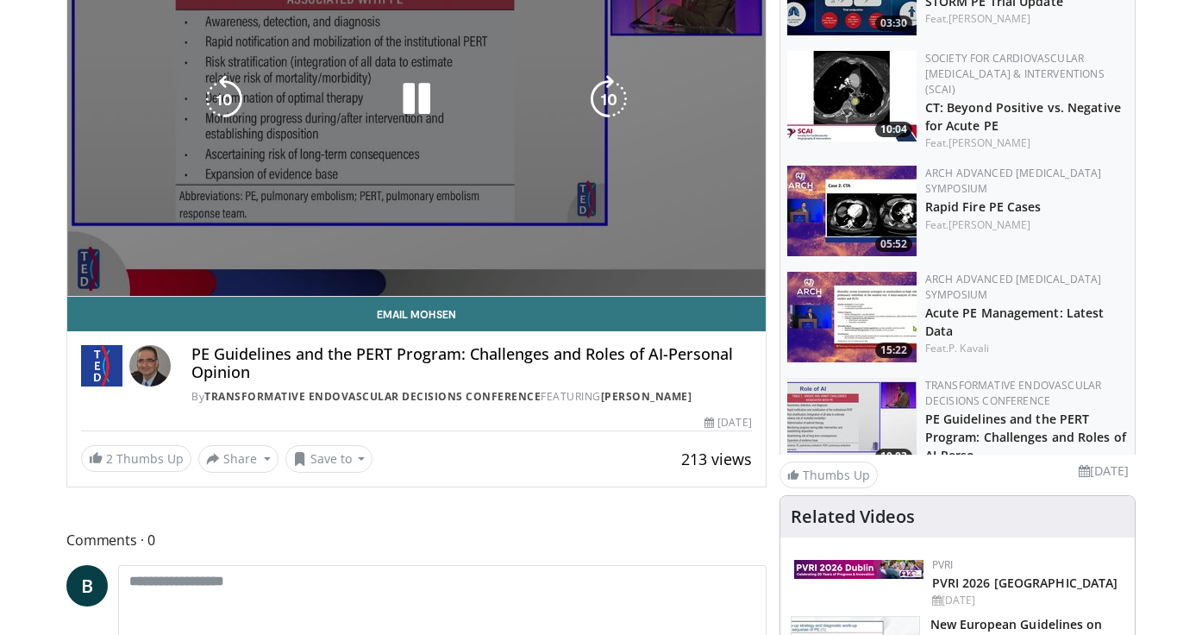
scroll to position [67, 0]
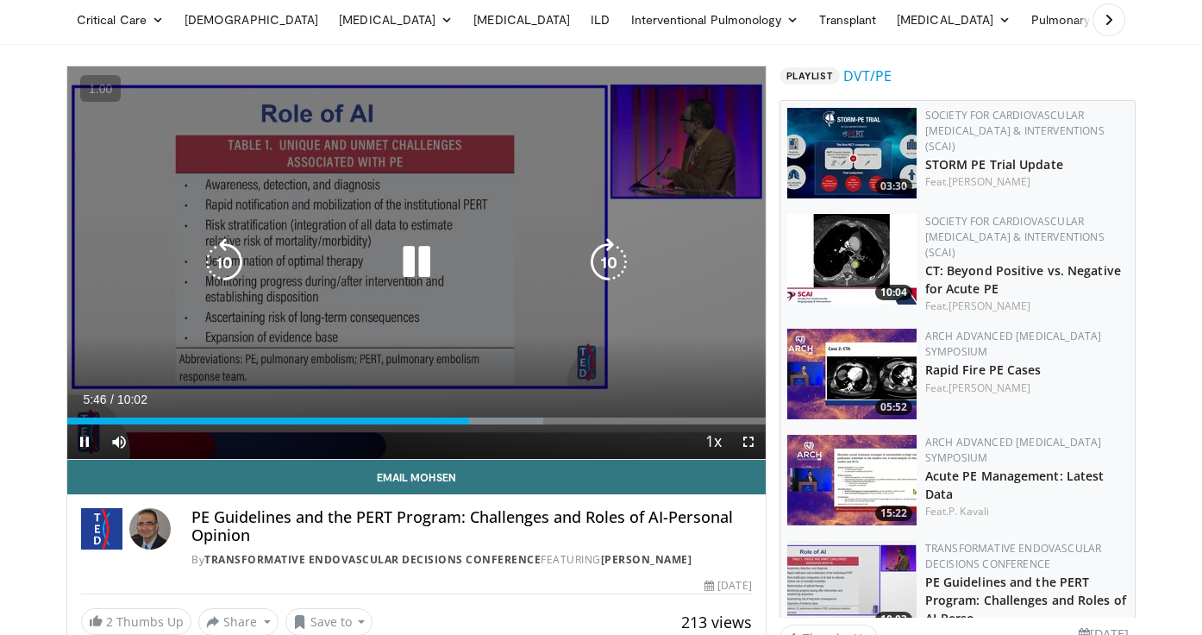
click at [416, 269] on icon "Video Player" at bounding box center [416, 262] width 48 height 48
